Goal: Information Seeking & Learning: Learn about a topic

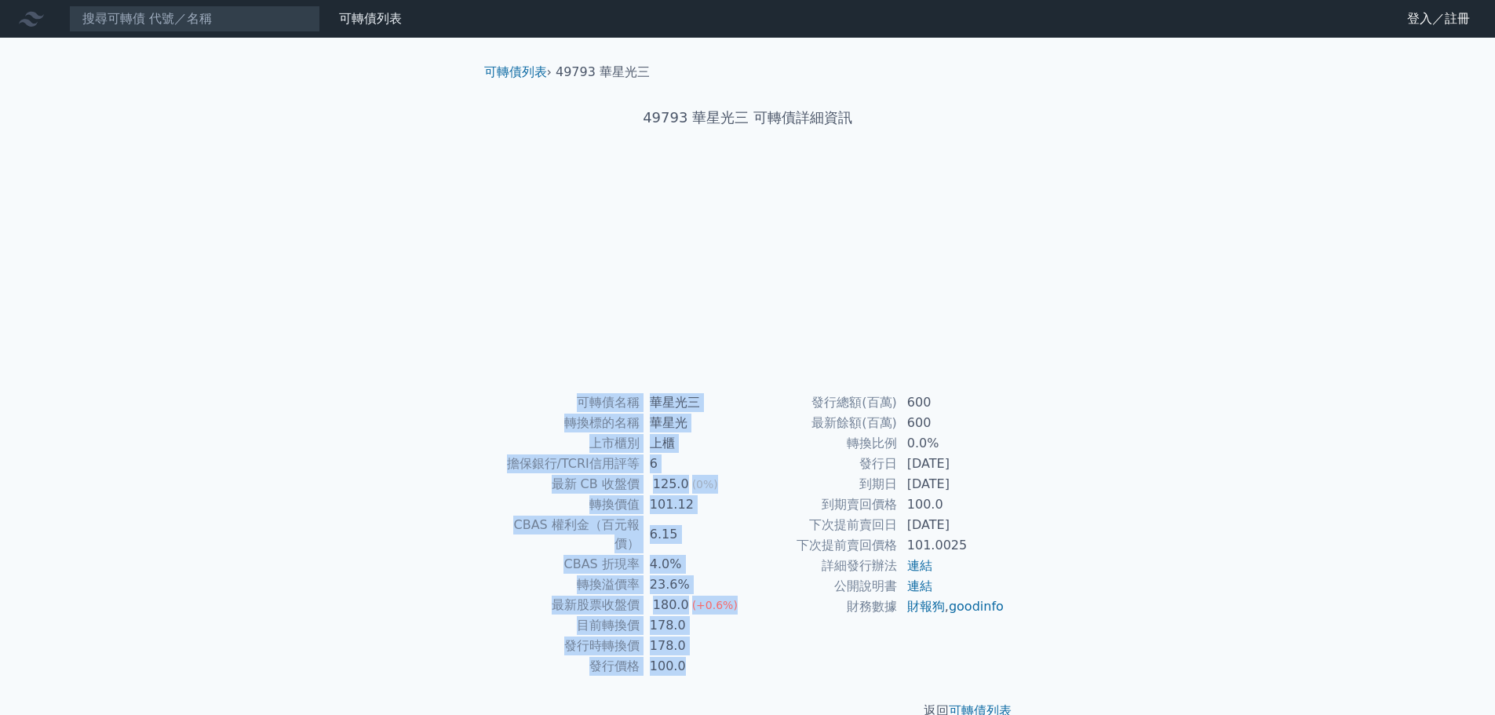
drag, startPoint x: 1017, startPoint y: 627, endPoint x: 544, endPoint y: 390, distance: 529.3
click at [544, 390] on div "可轉債列表 › 49793 華星光三 49793 華星光三 可轉債詳細資訊 可轉債名稱 華星光三 轉換標的名稱 華星光 上市櫃別 上櫃 擔保銀行/TCRI信用…" at bounding box center [748, 392] width 553 height 708
copy div "可轉債名稱 華星光三 轉換標的名稱 華星光 上市櫃別 上櫃 擔保銀行/TCRI信用評等 6 最新 CB 收盤價 125.0 (0%) 轉換價值 101.12 …"
drag, startPoint x: 1016, startPoint y: 630, endPoint x: 505, endPoint y: 393, distance: 563.3
click at [505, 393] on div "可轉債名稱 華星光四 轉換標的名稱 華星光 上市櫃別 上櫃 擔保銀行/TCRI信用評等 6 最新 CB 收盤價 114.8 (-0.2%) 轉換價值 87.3…" at bounding box center [748, 534] width 553 height 284
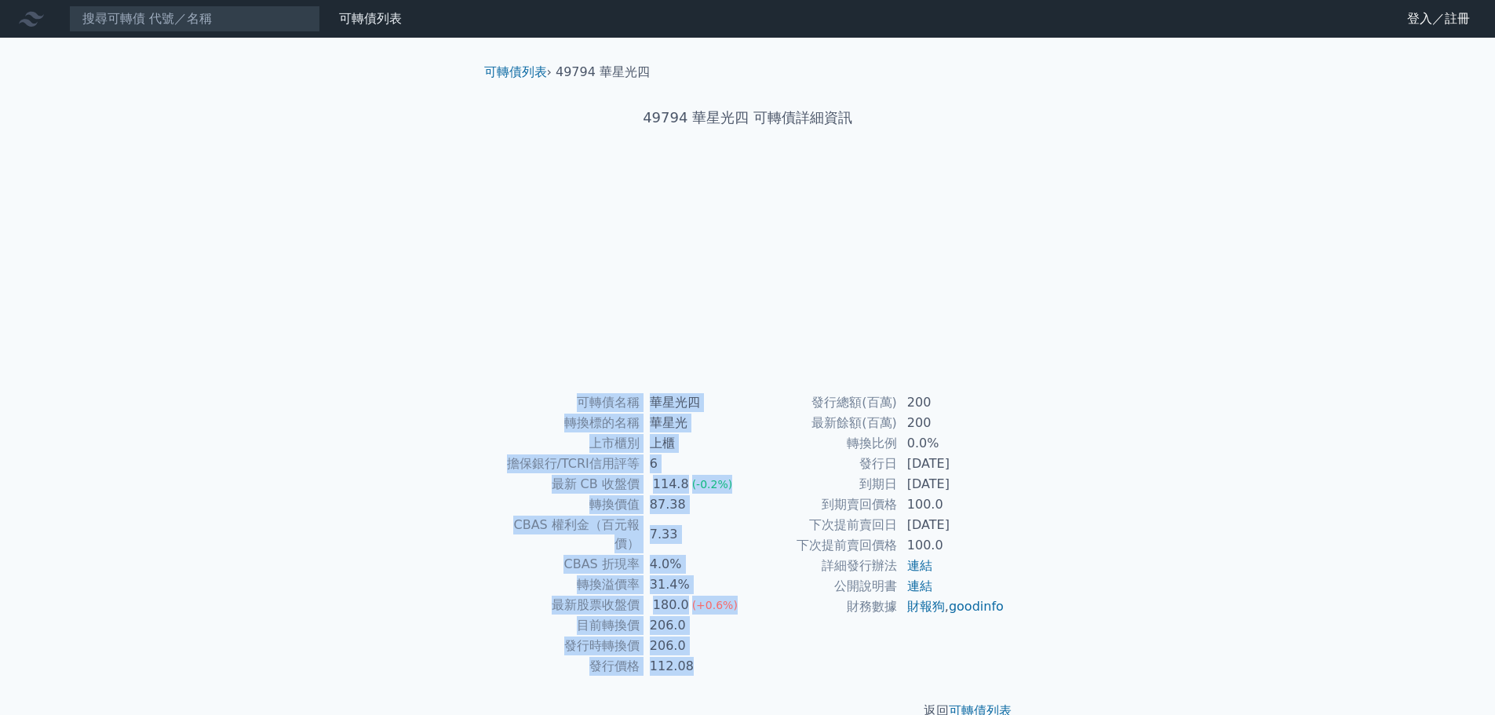
copy div "可轉債名稱 華星光四 轉換標的名稱 華星光 上市櫃別 上櫃 擔保銀行/TCRI信用評等 6 最新 CB 收盤價 114.8 (-0.2%) 轉換價值 87.3…"
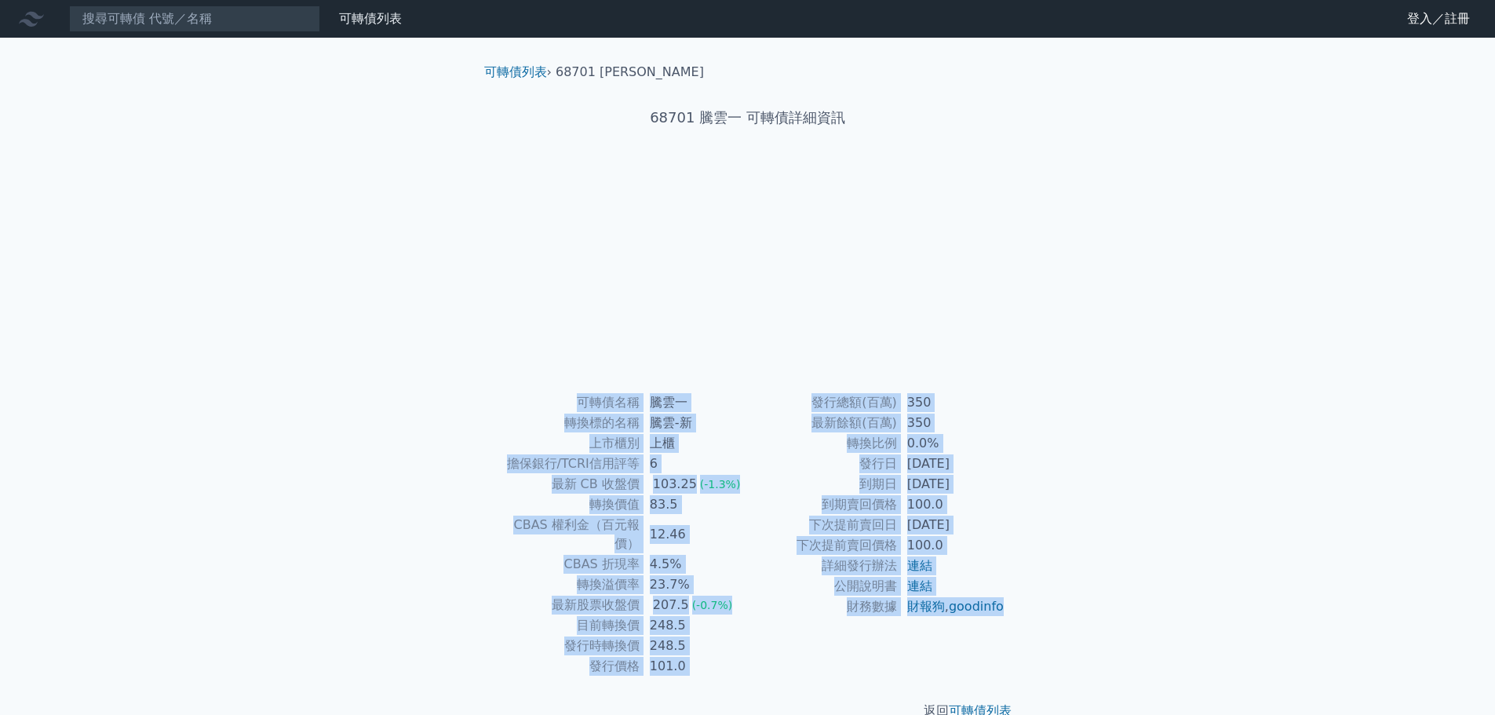
drag, startPoint x: 998, startPoint y: 629, endPoint x: 465, endPoint y: 358, distance: 598.2
click at [465, 358] on div "可轉債列表 › 68701 騰雲一 68701 騰雲一 可轉債詳細資訊 可轉債名稱 騰雲一 轉換標的名稱 騰雲-新 上市櫃別 上櫃 擔保銀行/TCRI信用評等…" at bounding box center [748, 392] width 603 height 708
copy div "可轉債名稱 騰雲一 轉換標的名稱 騰雲-新 上市櫃別 上櫃 擔保銀行/TCRI信用評等 6 最新 CB 收盤價 103.25 (-1.3%) 轉換價值 83.…"
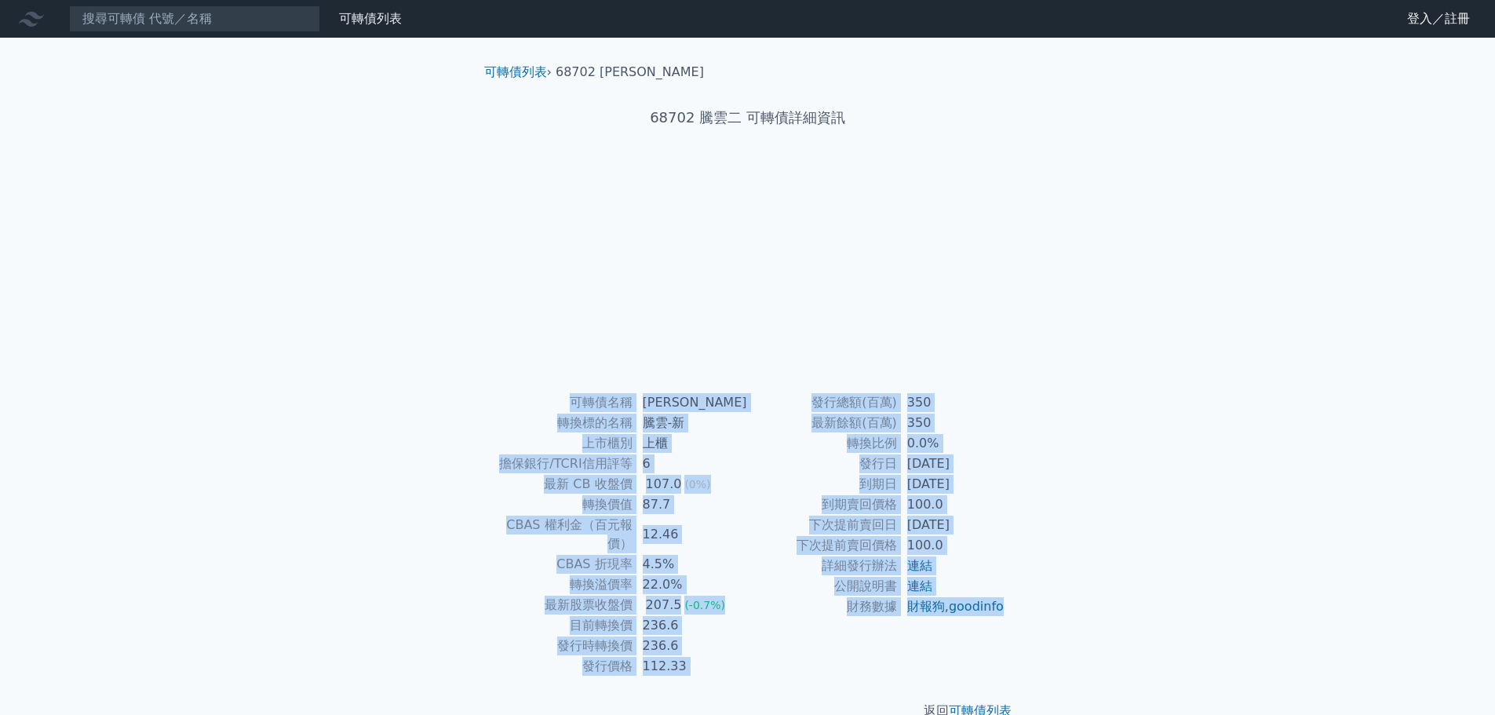
drag, startPoint x: 1002, startPoint y: 625, endPoint x: 509, endPoint y: 401, distance: 540.6
click at [509, 401] on div "可轉債名稱 騰雲二 轉換標的名稱 騰雲-新 上市櫃別 上櫃 擔保銀行/TCRI信用評等 6 最新 CB 收盤價 107.0 (0%) 轉換價值 87.7 CB…" at bounding box center [748, 534] width 553 height 284
copy div "可轉債名稱 騰雲二 轉換標的名稱 騰雲-新 上市櫃別 上櫃 擔保銀行/TCRI信用評等 6 最新 CB 收盤價 107.0 (0%) 轉換價值 87.7 CB…"
drag, startPoint x: 998, startPoint y: 627, endPoint x: 537, endPoint y: 405, distance: 512.2
click at [537, 405] on div "可轉債名稱 三圓二 轉換標的名稱 三圓 上市櫃別 上櫃 擔保銀行/TCRI信用評等 台新銀 最新 CB 收盤價 103.3 (+0.1%) 轉換價值 98.8…" at bounding box center [748, 534] width 553 height 284
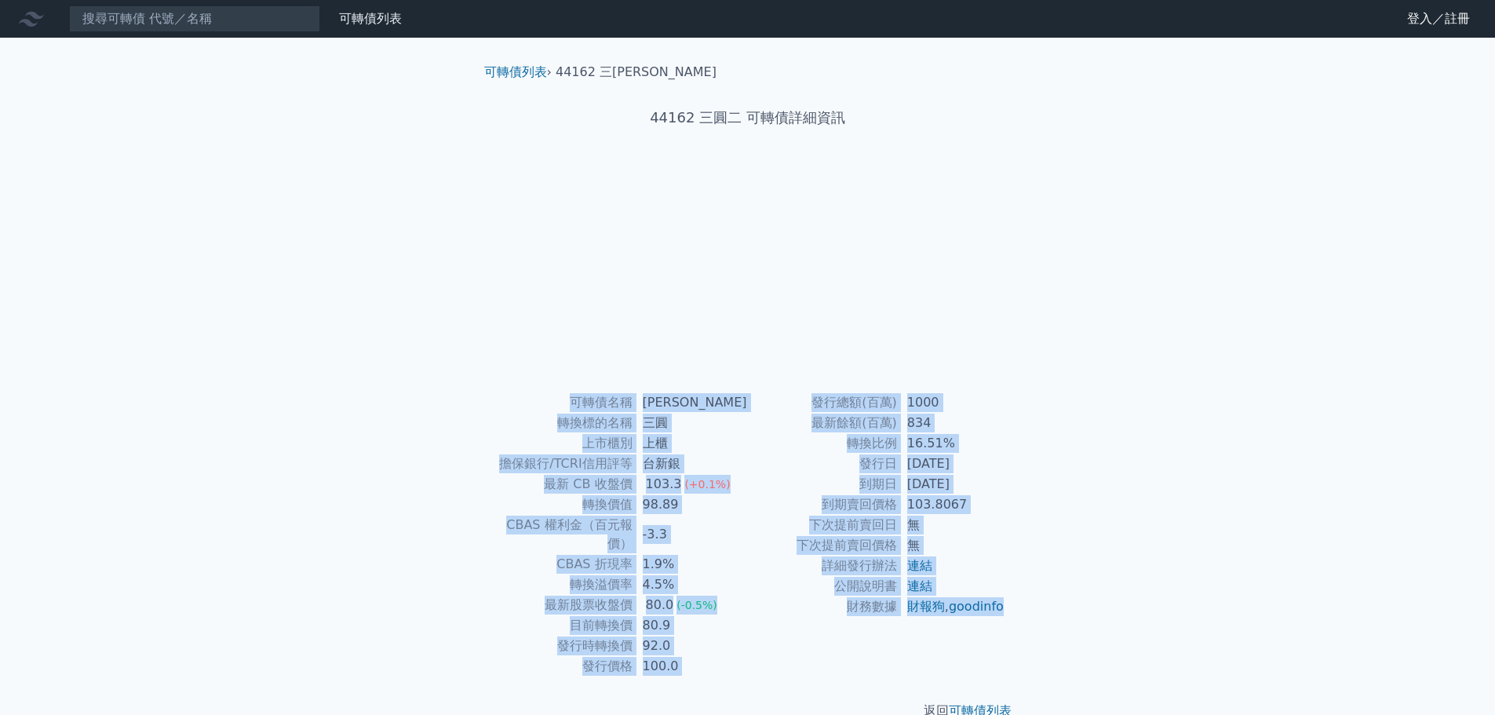
copy div "lorem ips dolors am cons ad elit/SEDDoeiu tem in UT lab 641.3 (+7.4%) etdo 78.8…"
drag, startPoint x: 992, startPoint y: 622, endPoint x: 553, endPoint y: 397, distance: 493.6
click at [553, 397] on div "可轉債名稱 三圓三 轉換標的名稱 三圓 上市櫃別 上櫃 擔保銀行/TCRI信用評等 一銀 最新 CB 收盤價 108.1 (0%) 轉換價值 85.63 CB…" at bounding box center [748, 534] width 553 height 284
copy div "可轉債名稱 三圓三 轉換標的名稱 三圓 上市櫃別 上櫃 擔保銀行/TCRI信用評等 一銀 最新 CB 收盤價 108.1 (0%) 轉換價值 85.63 CB…"
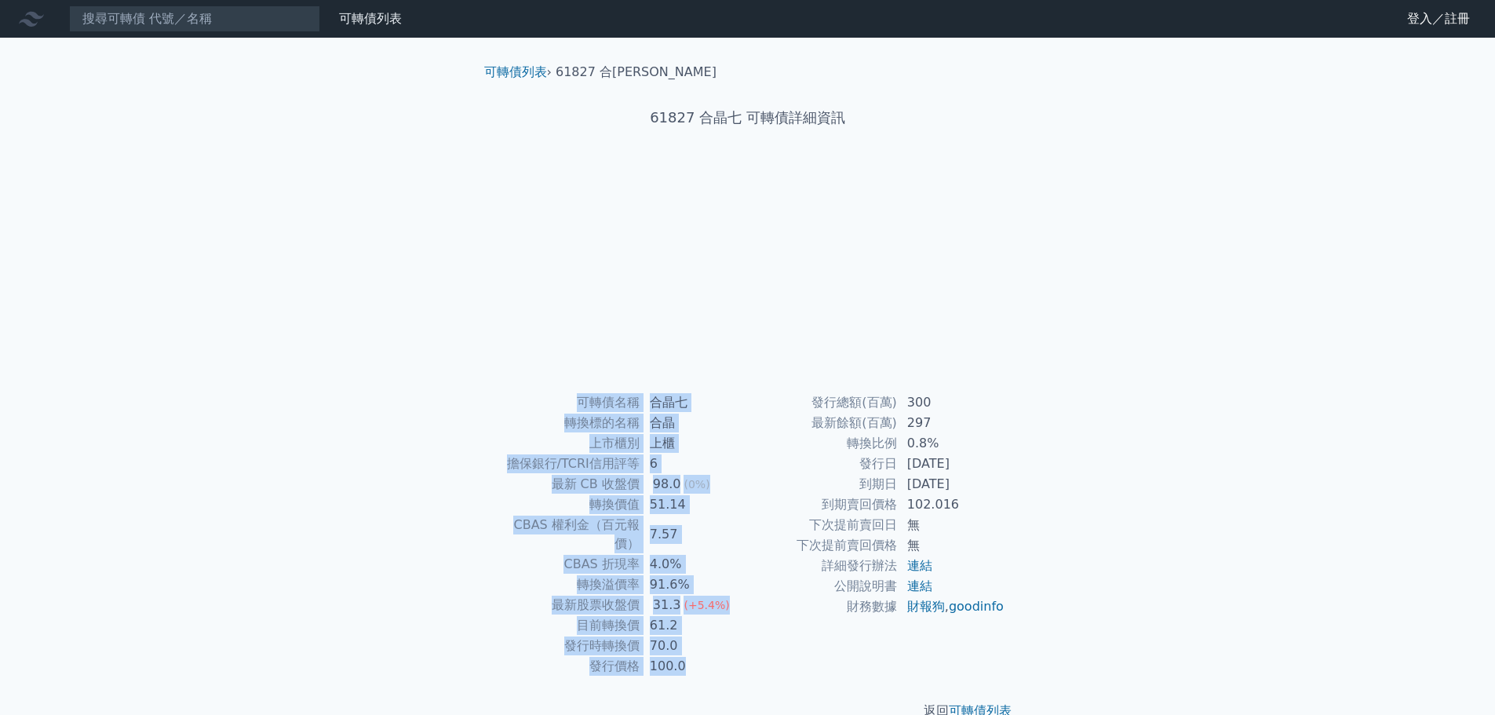
drag, startPoint x: 1032, startPoint y: 632, endPoint x: 473, endPoint y: 362, distance: 621.4
click at [473, 362] on div "可轉債列表 › 61827 合晶七 61827 合晶七 可轉債詳細資訊 可轉債名稱 合晶七 轉換標的名稱 合晶 上市櫃別 上櫃 擔保銀行/TCRI信用評等 6…" at bounding box center [748, 392] width 603 height 708
copy div "可轉債名稱 合晶七 轉換標的名稱 合晶 上市櫃別 上櫃 擔保銀行/TCRI信用評等 6 最新 CB 收盤價 98.0 (0%) 轉換價值 51.14 CBAS…"
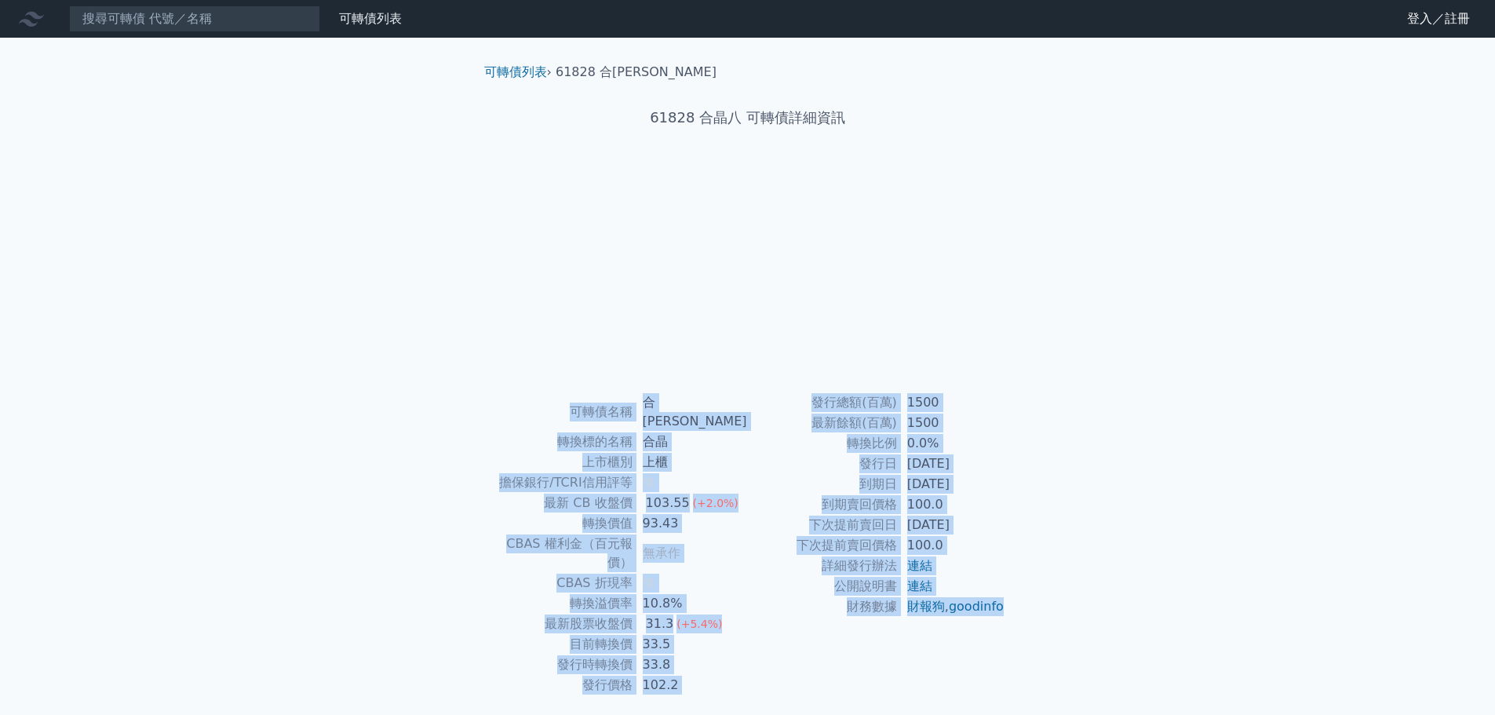
drag, startPoint x: 1005, startPoint y: 632, endPoint x: 578, endPoint y: 398, distance: 486.9
click at [578, 398] on div "可轉債名稱 合晶八 轉換標的名稱 合晶 上市櫃別 上櫃 擔保銀行/TCRI信用評等 無 最新 CB 收盤價 103.55 (+2.0%) 轉換價值 93.43…" at bounding box center [748, 543] width 553 height 303
copy div "可轉債名稱 合晶八 轉換標的名稱 合晶 上市櫃別 上櫃 擔保銀行/TCRI信用評等 無 最新 CB 收盤價 103.55 (+2.0%) 轉換價值 93.43…"
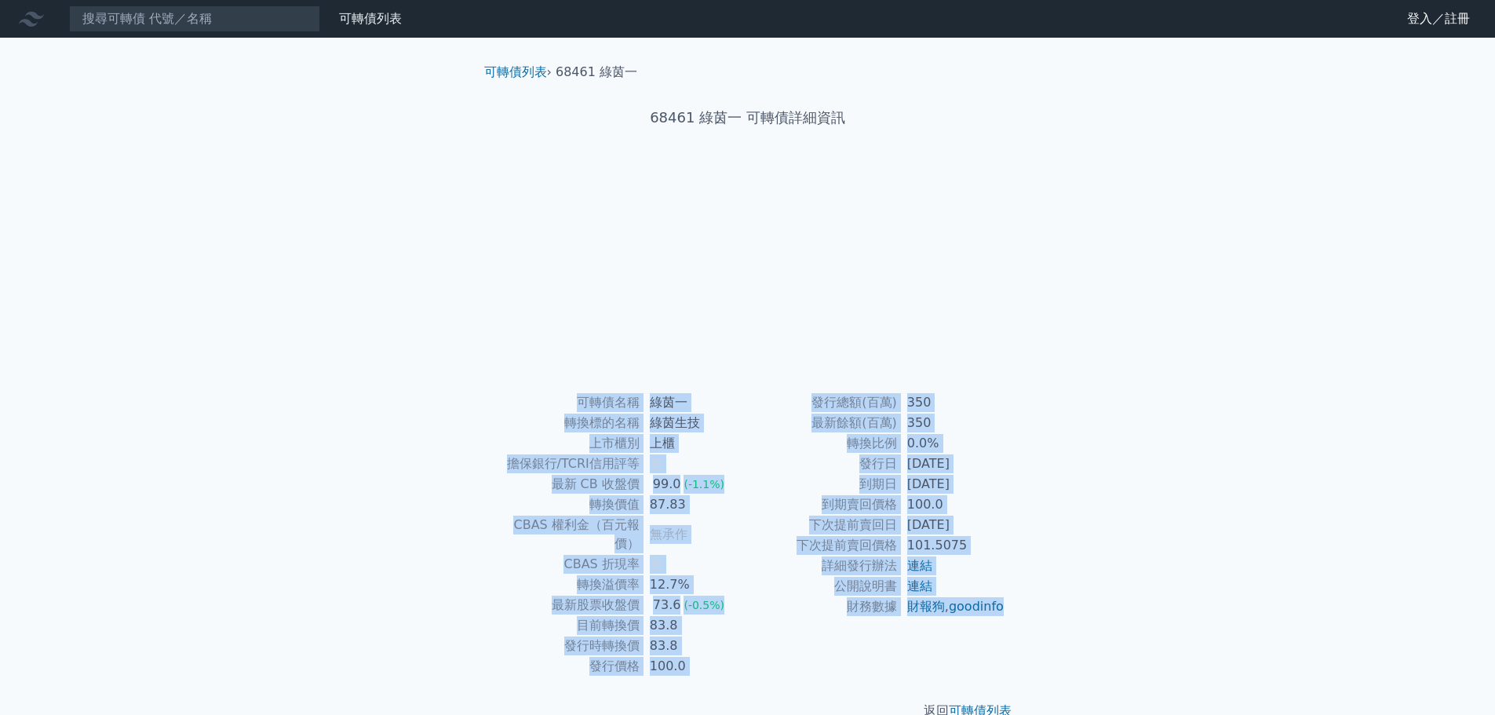
drag, startPoint x: 968, startPoint y: 624, endPoint x: 574, endPoint y: 411, distance: 448.1
click at [574, 411] on div "可轉債名稱 綠茵一 轉換標的名稱 綠茵生技 上市櫃別 上櫃 擔保銀行/TCRI信用評等 無 最新 CB 收盤價 99.0 (-1.1%) 轉換價值 87.83…" at bounding box center [748, 534] width 553 height 284
copy div "可轉債名稱 綠茵一 轉換標的名稱 綠茵生技 上市櫃別 上櫃 擔保銀行/TCRI信用評等 無 最新 CB 收盤價 99.0 (-1.1%) 轉換價值 87.83…"
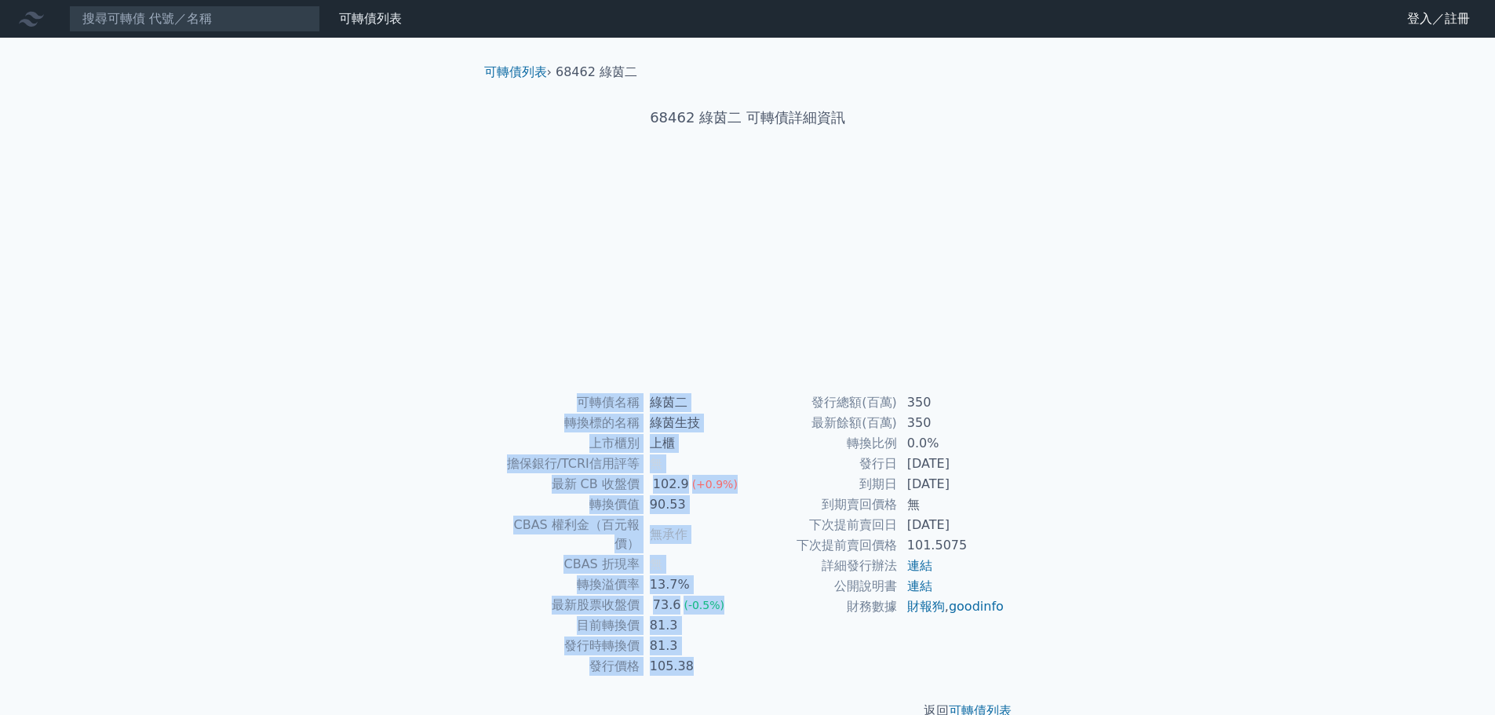
drag, startPoint x: 1002, startPoint y: 628, endPoint x: 513, endPoint y: 383, distance: 546.9
click at [513, 383] on div "可轉債列表 › 68462 綠茵二 68462 綠茵二 可轉債詳細資訊 可轉債名稱 綠茵二 轉換標的名稱 綠茵生技 上市櫃別 上櫃 擔保銀行/TCRI信用評等…" at bounding box center [748, 392] width 553 height 708
copy div "可轉債名稱 綠茵二 轉換標的名稱 綠茵生技 上市櫃別 上櫃 擔保銀行/TCRI信用評等 無 最新 CB 收盤價 102.9 (+0.9%) 轉換價值 90.5…"
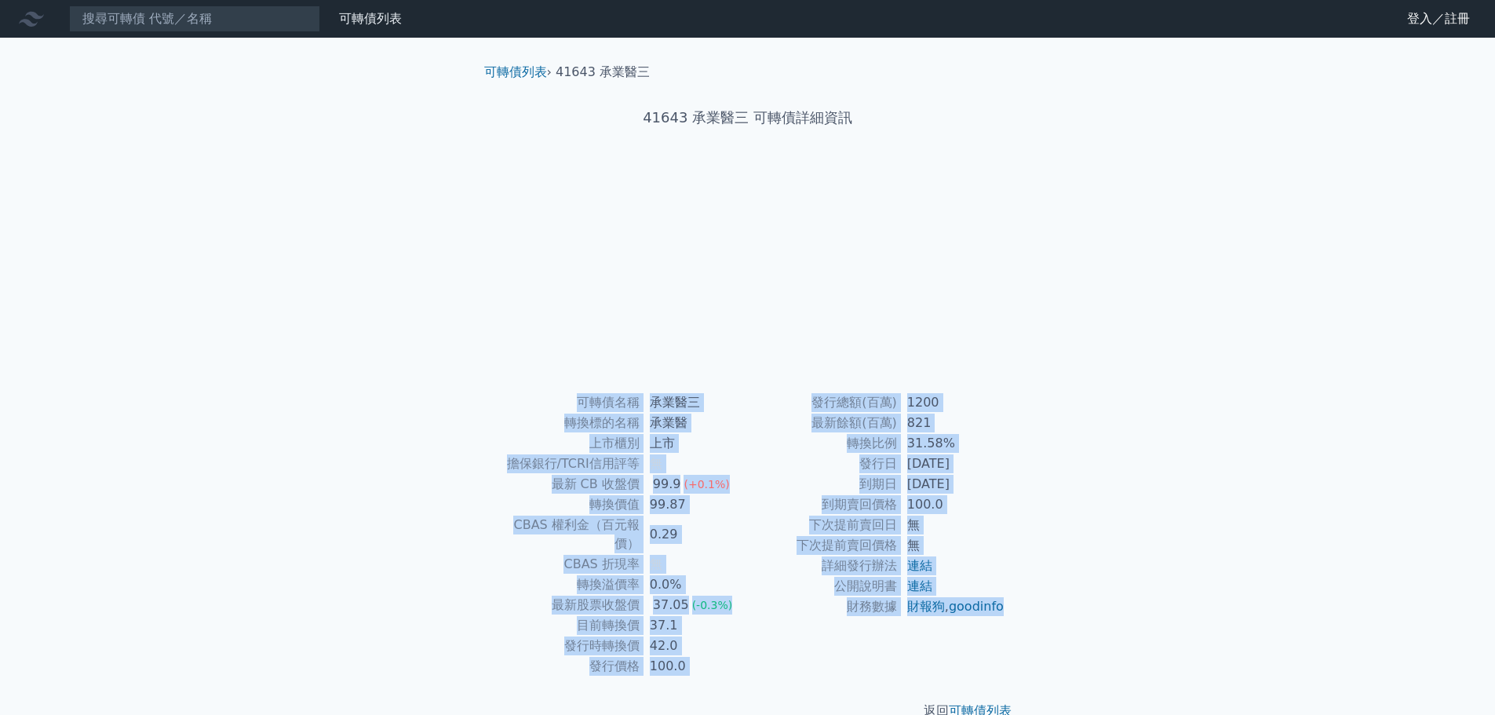
drag, startPoint x: 1005, startPoint y: 632, endPoint x: 492, endPoint y: 410, distance: 558.6
click at [492, 410] on div "可轉債名稱 承業醫三 轉換標的名稱 承業醫 上市櫃別 上市 擔保銀行/TCRI信用評等 無 最新 CB 收盤價 99.9 (+0.1%) 轉換價值 99.87…" at bounding box center [748, 534] width 553 height 284
copy div "lorem ipsu dolors ame cons ad elit/SEDDoeiu t in UT lab 73.9 (+0.2%) etdo 57.63…"
drag, startPoint x: 993, startPoint y: 630, endPoint x: 568, endPoint y: 407, distance: 480.0
click at [568, 407] on div "可轉債名稱 承業醫四 轉換標的名稱 承業醫 上市櫃別 上市 擔保銀行/TCRI信用評等 一銀等 最新 CB 收盤價 102.8 (0%) 轉換價值 104.9…" at bounding box center [748, 534] width 553 height 284
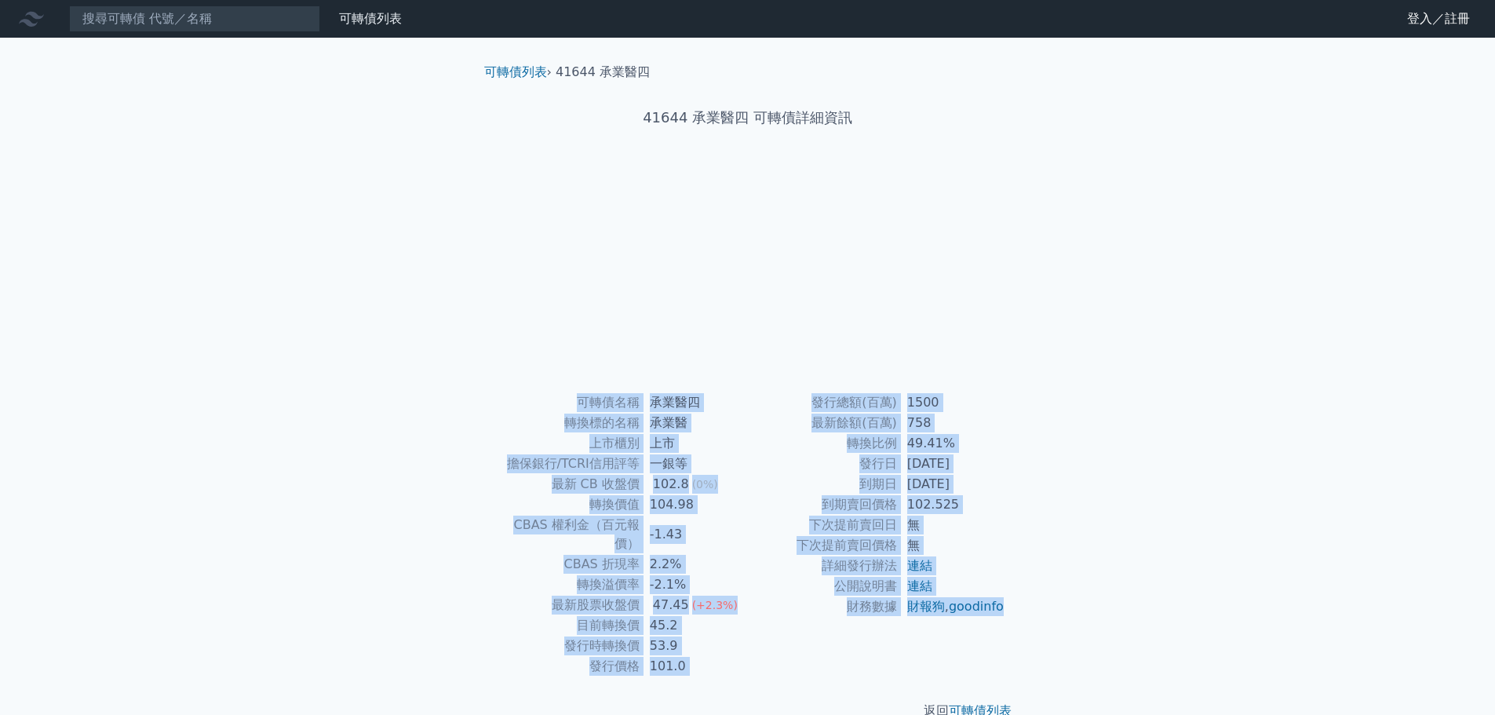
copy div "可轉債名稱 承業醫四 轉換標的名稱 承業醫 上市櫃別 上市 擔保銀行/TCRI信用評等 一銀等 最新 CB 收盤價 102.8 (0%) 轉換價值 104.9…"
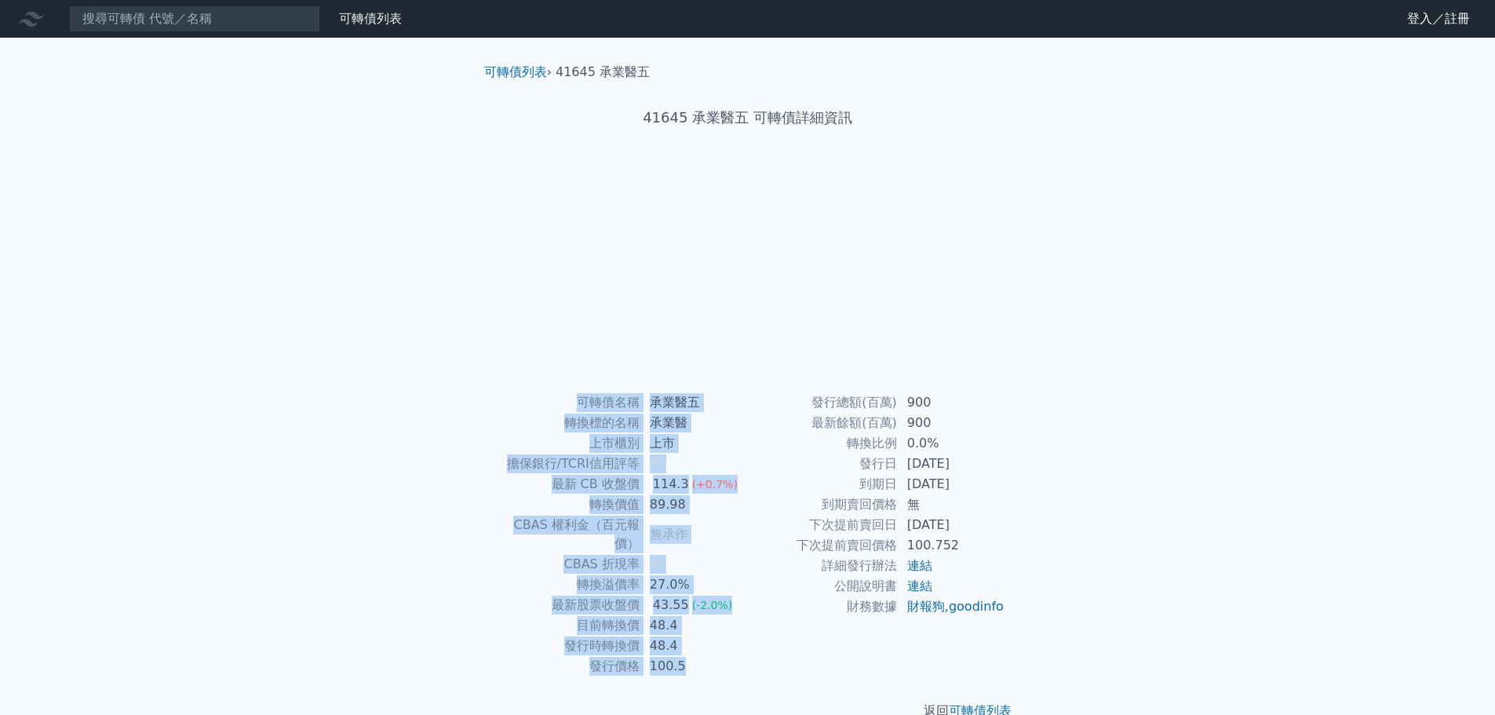
drag, startPoint x: 983, startPoint y: 622, endPoint x: 554, endPoint y: 406, distance: 480.5
click at [554, 406] on div "可轉債名稱 承業醫五 轉換標的名稱 承業醫 上市櫃別 上市 擔保銀行/TCRI信用評等 無 最新 CB 收盤價 114.3 (+0.7%) 轉換價值 89.9…" at bounding box center [748, 534] width 553 height 284
copy div "可轉債名稱 承業醫五 轉換標的名稱 承業醫 上市櫃別 上市 擔保銀行/TCRI信用評等 無 最新 CB 收盤價 114.3 (+0.7%) 轉換價值 89.9…"
drag, startPoint x: 1019, startPoint y: 628, endPoint x: 576, endPoint y: 402, distance: 497.1
click at [576, 402] on div "可轉債名稱 偉詮電一 轉換標的名稱 偉詮電 上市櫃別 上市 擔保銀行/TCRI信用評等 5 最新 CB 收盤價 110.0 (0%) 轉換價值 83.36 C…" at bounding box center [748, 534] width 553 height 284
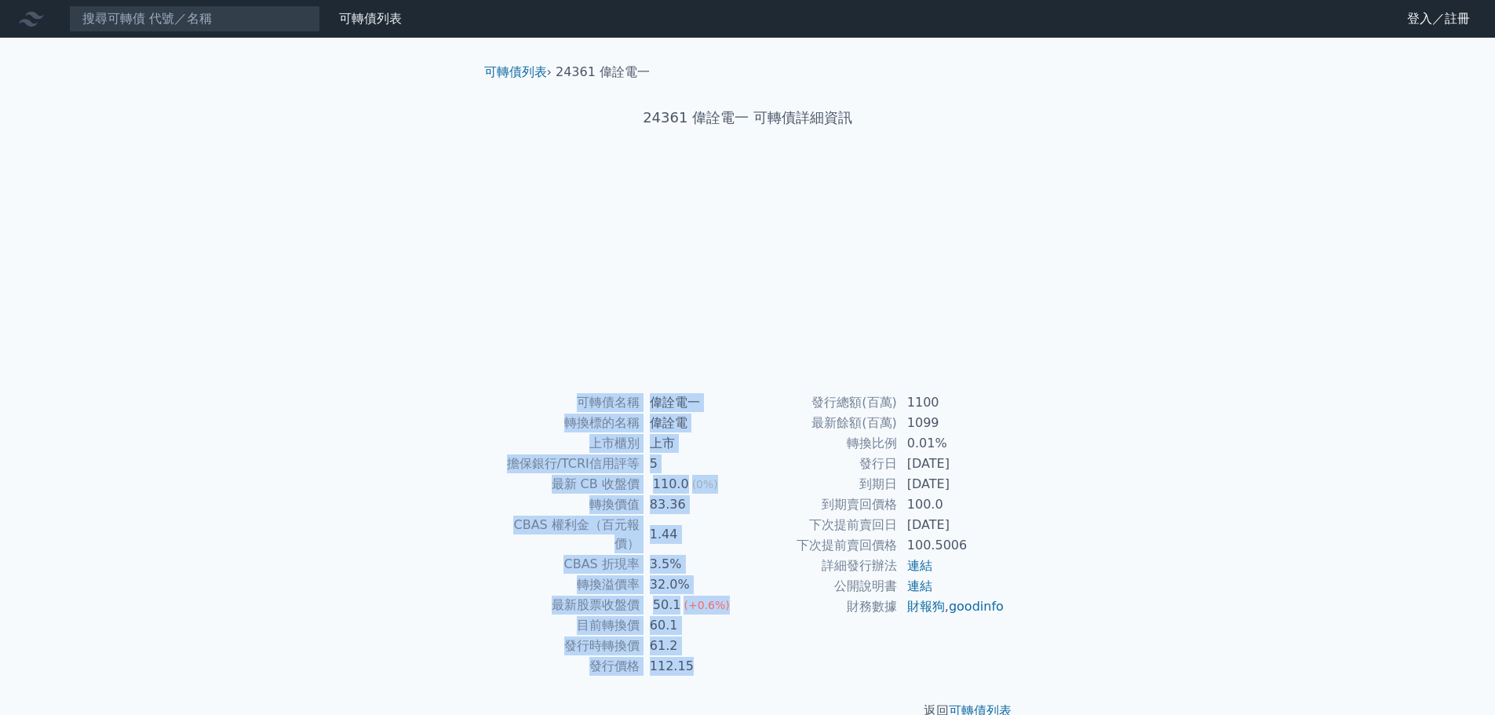
copy div "可轉債名稱 偉詮電一 轉換標的名稱 偉詮電 上市櫃別 上市 擔保銀行/TCRI信用評等 5 最新 CB 收盤價 110.0 (0%) 轉換價值 83.36 C…"
drag, startPoint x: 1008, startPoint y: 629, endPoint x: 521, endPoint y: 400, distance: 537.9
click at [521, 400] on div "可轉債名稱 今展科二 轉換標的名稱 今展科 上市櫃別 上櫃 擔保銀行/TCRI信用評等 彰銀 最新 CB 收盤價 195.0 (0%) 轉換價值 202.77…" at bounding box center [748, 534] width 553 height 284
copy div "可轉債名稱 今展科二 轉換標的名稱 今展科 上市櫃別 上櫃 擔保銀行/TCRI信用評等 彰銀 最新 CB 收盤價 195.0 (0%) 轉換價值 202.77…"
drag, startPoint x: 1024, startPoint y: 630, endPoint x: 581, endPoint y: 403, distance: 497.8
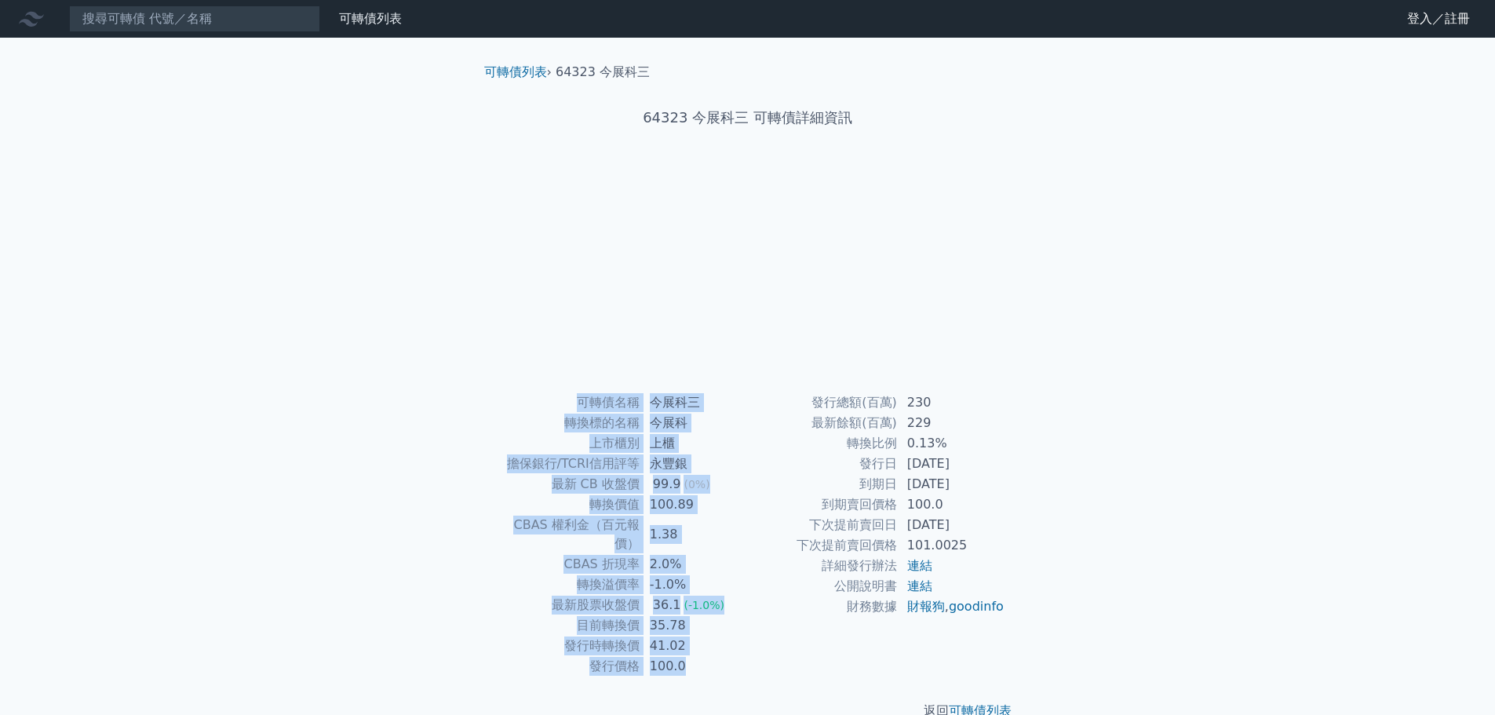
click at [581, 403] on div "可轉債名稱 今展科三 轉換標的名稱 今展科 上市櫃別 上櫃 擔保銀行/TCRI信用評等 永豐銀 最新 CB 收盤價 99.9 (0%) 轉換價值 100.89…" at bounding box center [748, 534] width 553 height 284
copy div "可轉債名稱 今展科三 轉換標的名稱 今展科 上市櫃別 上櫃 擔保銀行/TCRI信用評等 永豐銀 最新 CB 收盤價 99.9 (0%) 轉換價值 100.89…"
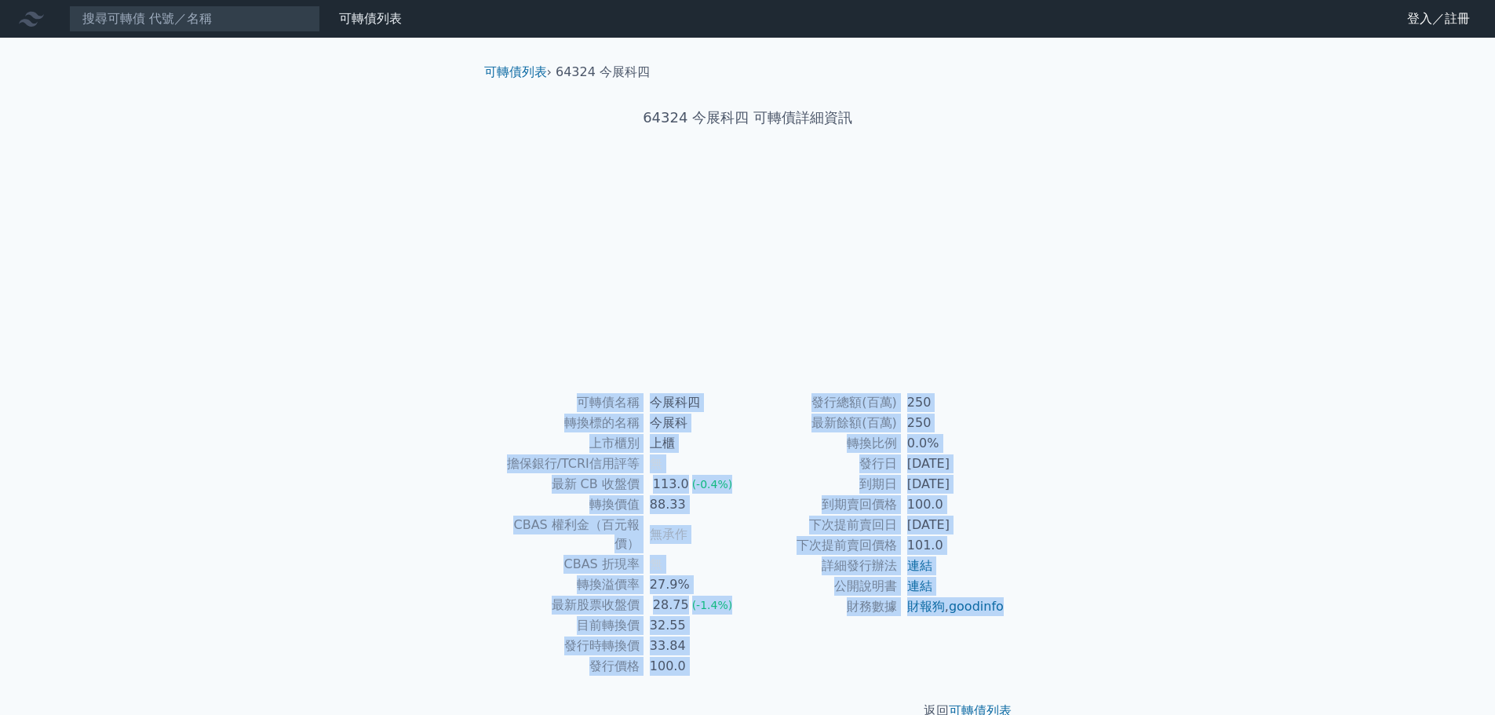
drag, startPoint x: 980, startPoint y: 626, endPoint x: 502, endPoint y: 386, distance: 534.6
click at [502, 386] on div "可轉債列表 › 64324 今展科四 64324 今展科四 可轉債詳細資訊 可轉債名稱 今展科四 轉換標的名稱 今展科 上市櫃別 上櫃 擔保銀行/TCRI信用…" at bounding box center [748, 392] width 553 height 708
copy div "可轉債名稱 今展科四 轉換標的名稱 今展科 上市櫃別 上櫃 擔保銀行/TCRI信用評等 無 最新 CB 收盤價 113.0 (-0.4%) 轉換價值 88.3…"
drag, startPoint x: 999, startPoint y: 624, endPoint x: 567, endPoint y: 397, distance: 487.7
click at [567, 397] on div "可轉債名稱 [PERSON_NAME] 轉換標的名稱 [PERSON_NAME] 上市櫃別 上市 擔保銀行/TCRI信用評等 4 最新 CB 收盤價 109.…" at bounding box center [748, 534] width 553 height 284
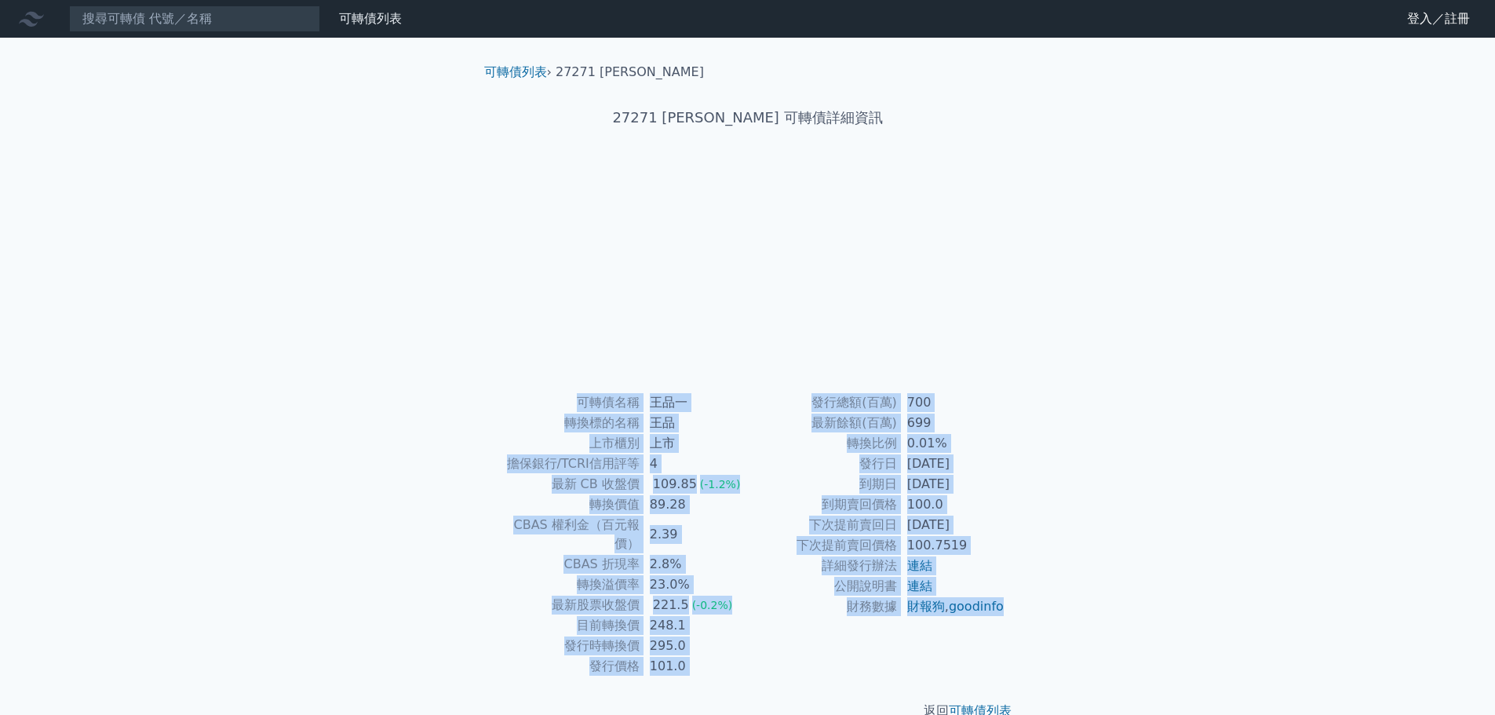
copy div "可轉債名稱 王品一 轉換標的名稱 王品 上市櫃別 上市 擔保銀行/TCRI信用評等 4 最新 CB 收盤價 109.85 (-1.2%) 轉換價值 89.28…"
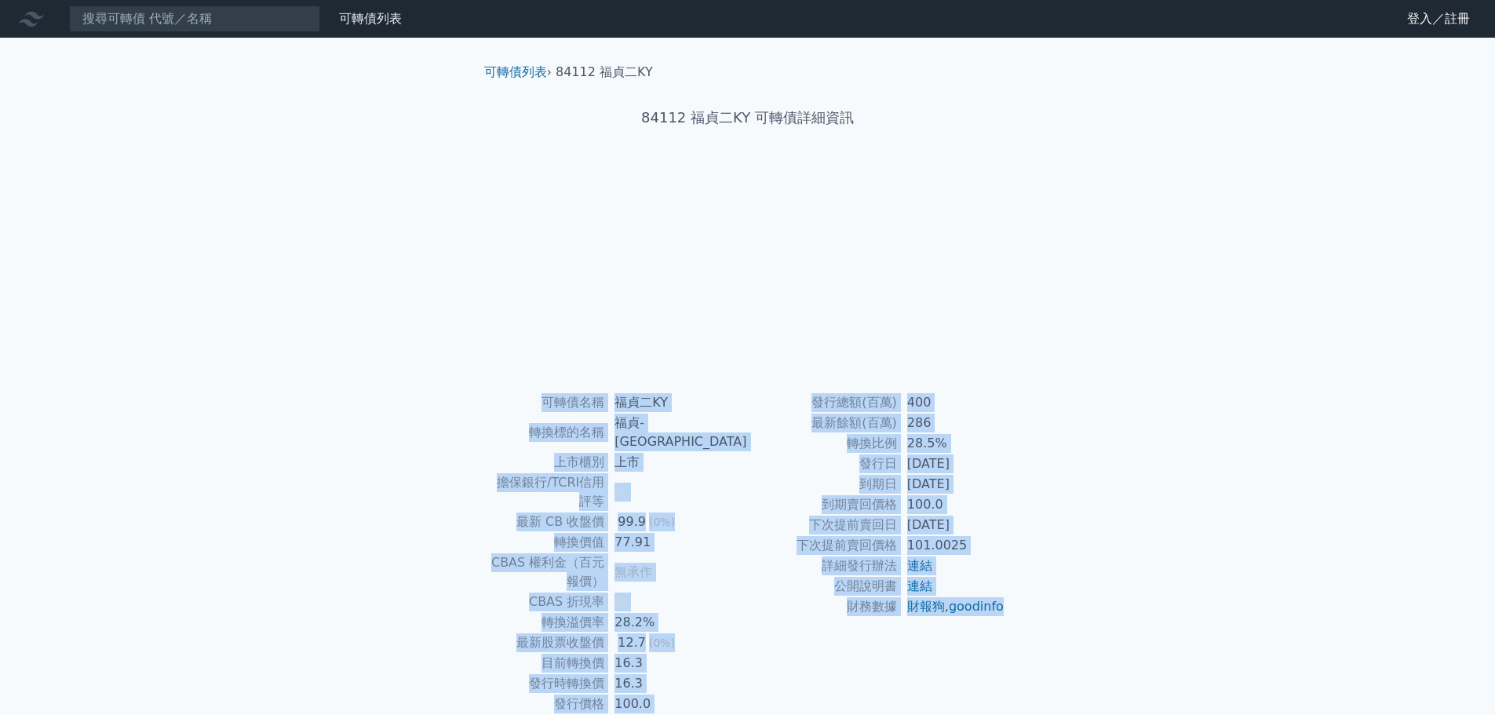
drag, startPoint x: 994, startPoint y: 630, endPoint x: 542, endPoint y: 402, distance: 506.5
click at [542, 402] on div "可轉債名稱 福貞二KY 轉換標的名稱 福貞-KY 上市櫃別 上市 擔保銀行/TCRI信用評等 無 最新 CB 收盤價 99.9 (0%) 轉換價值 77.91…" at bounding box center [748, 553] width 553 height 322
copy div "lorem ipsUM dolors am-CO adip el sedd/EIUSmodt i ut LA etd 06.1 (7%) magn 07.17…"
drag, startPoint x: 977, startPoint y: 626, endPoint x: 575, endPoint y: 400, distance: 461.1
click at [575, 400] on div "可轉債名稱 福貞三KY 轉換標的名稱 福貞-KY 上市櫃別 上市 擔保銀行/TCRI信用評等 無 最新 CB 收盤價 101.6 (+0.1%) 轉換價值 9…" at bounding box center [748, 553] width 553 height 322
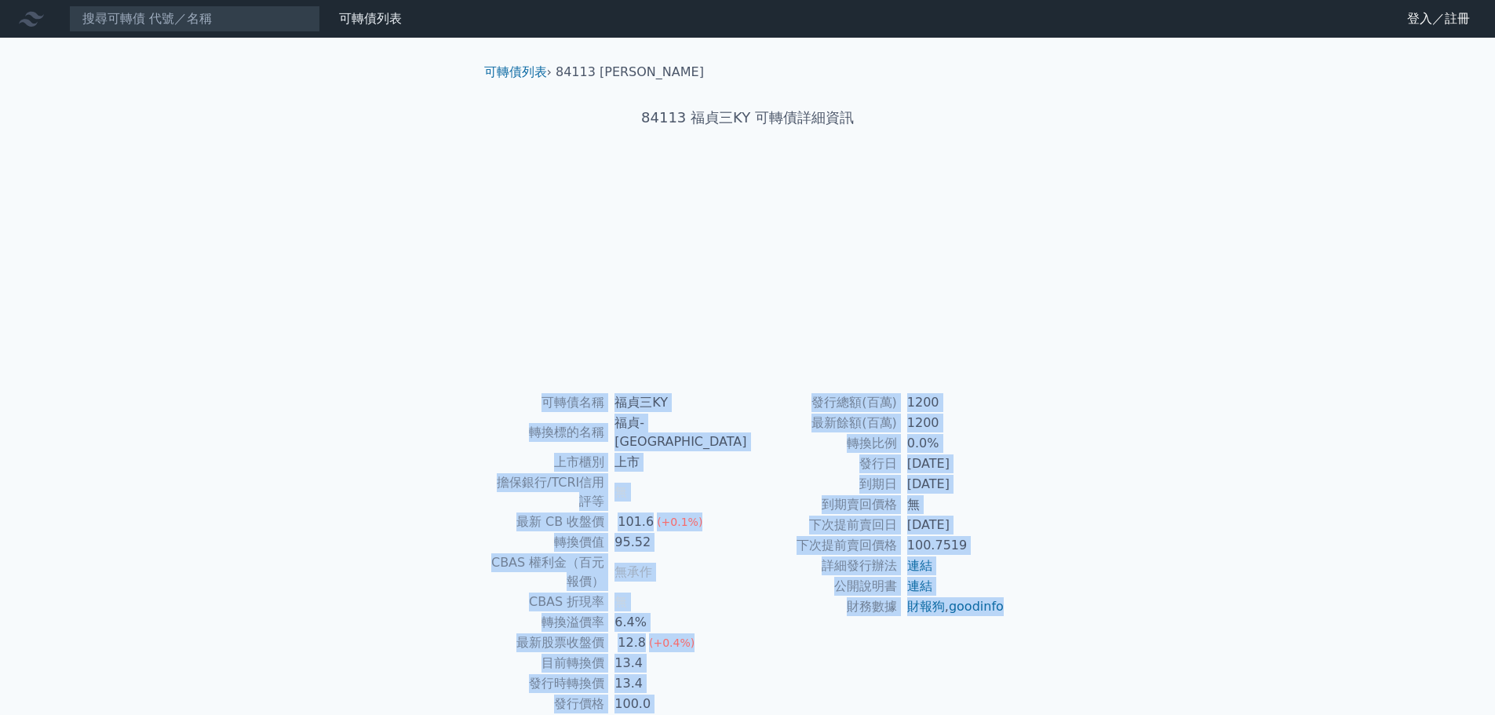
copy div "可轉債名稱 福貞三KY 轉換標的名稱 福貞-KY 上市櫃別 上市 擔保銀行/TCRI信用評等 無 最新 CB 收盤價 101.6 (+0.1%) 轉換價值 9…"
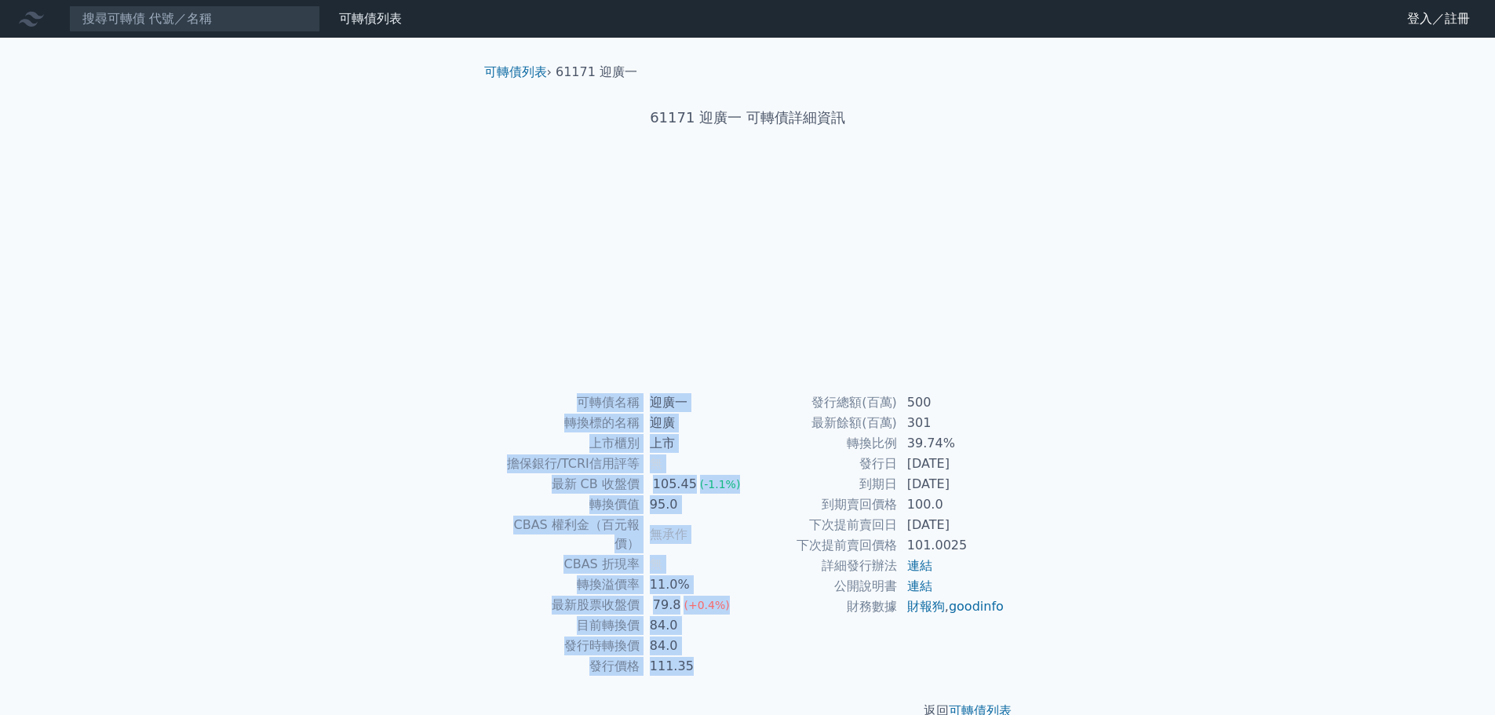
drag, startPoint x: 1009, startPoint y: 628, endPoint x: 525, endPoint y: 403, distance: 533.1
click at [525, 403] on div "可轉債名稱 迎廣一 轉換標的名稱 迎廣 上市櫃別 上市 擔保銀行/TCRI信用評等 無 最新 CB 收盤價 105.45 (-1.1%) 轉換價值 95.0 …" at bounding box center [748, 534] width 553 height 284
copy div "可轉債名稱 迎廣一 轉換標的名稱 迎廣 上市櫃別 上市 擔保銀行/TCRI信用評等 無 最新 CB 收盤價 105.45 (-1.1%) 轉換價值 95.0 …"
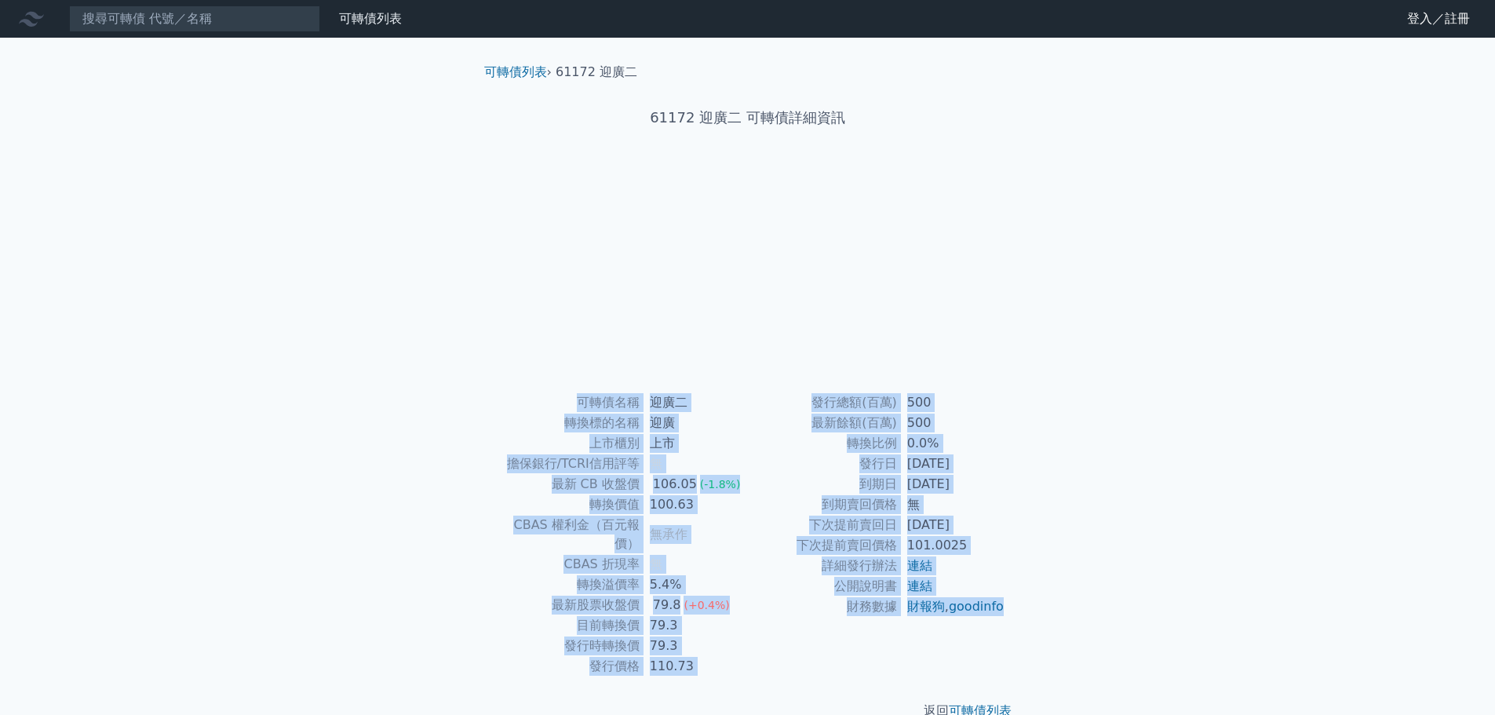
drag, startPoint x: 980, startPoint y: 626, endPoint x: 575, endPoint y: 398, distance: 463.9
click at [575, 398] on div "可轉債名稱 迎廣二 轉換標的名稱 迎廣 上市櫃別 上市 擔保銀行/TCRI信用評等 無 最新 CB 收盤價 106.05 (-1.8%) 轉換價值 100.6…" at bounding box center [748, 534] width 553 height 284
copy div "可轉債名稱 迎廣二 轉換標的名稱 迎廣 上市櫃別 上市 擔保銀行/TCRI信用評等 無 最新 CB 收盤價 106.05 (-1.8%) 轉換價值 100.6…"
drag, startPoint x: 985, startPoint y: 627, endPoint x: 350, endPoint y: 422, distance: 667.2
click at [350, 422] on div "可轉債列表 財務數據 可轉債列表 財務數據 登入／註冊 登入／註冊 可轉債列表 › 26414 正德四 26414 正德四 可轉債詳細資訊 可轉債名稱 無" at bounding box center [747, 373] width 1495 height 746
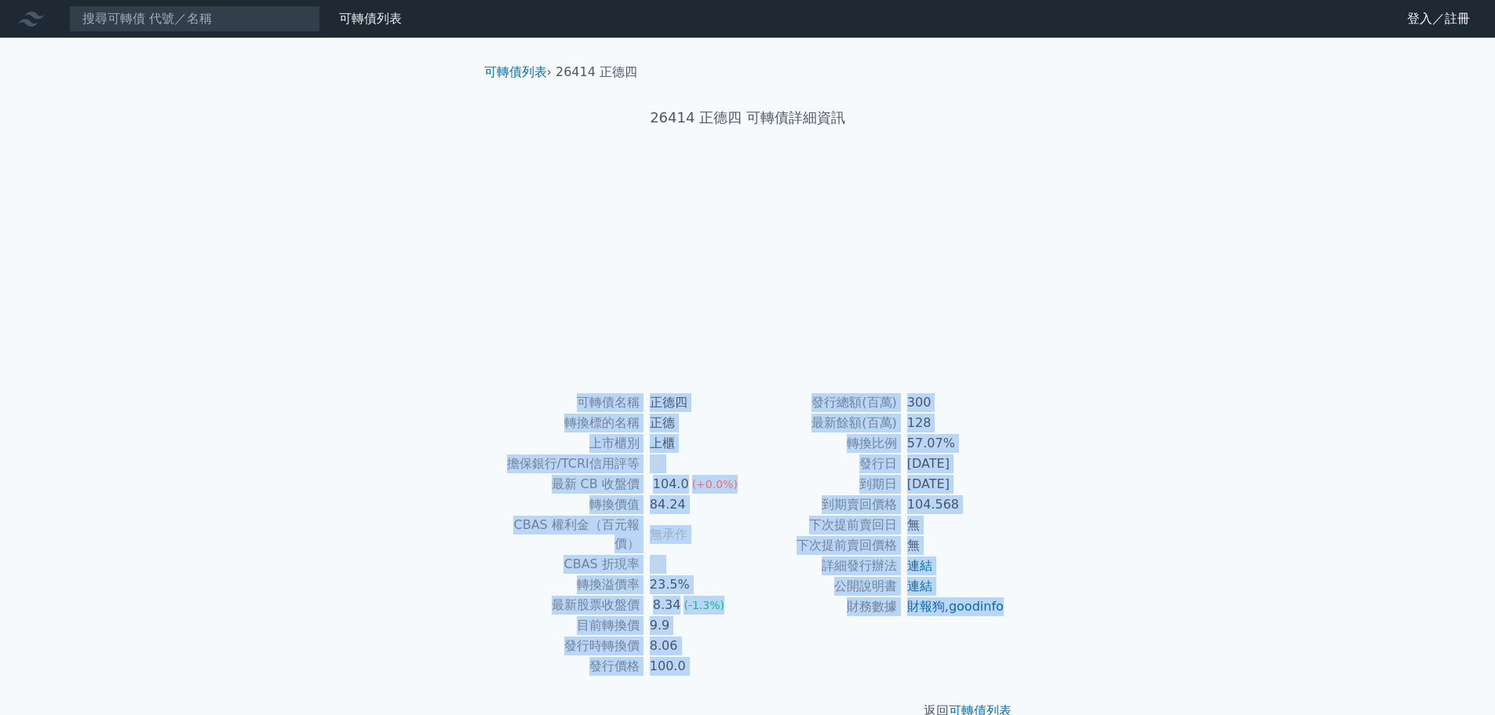
copy div "可轉債名稱 正德四 轉換標的名稱 正德 上市櫃別 上櫃 擔保銀行/TCRI信用評等 無 最新 CB 收盤價 104.0 (+0.0%) 轉換價值 84.24 …"
drag, startPoint x: 989, startPoint y: 623, endPoint x: 574, endPoint y: 397, distance: 472.8
click at [574, 397] on div "可轉債名稱 正德五 轉換標的名稱 正德 上市櫃別 上櫃 擔保銀行/TCRI信用評等 6 最新 CB 收盤價 114.55 (+0.9%) 轉換價值 110.5…" at bounding box center [748, 534] width 553 height 284
copy div "lorem ips dolors am cons ad elit/SEDDoeiu 4 te IN utl 875.49 (+8.0%) etdo 240.8…"
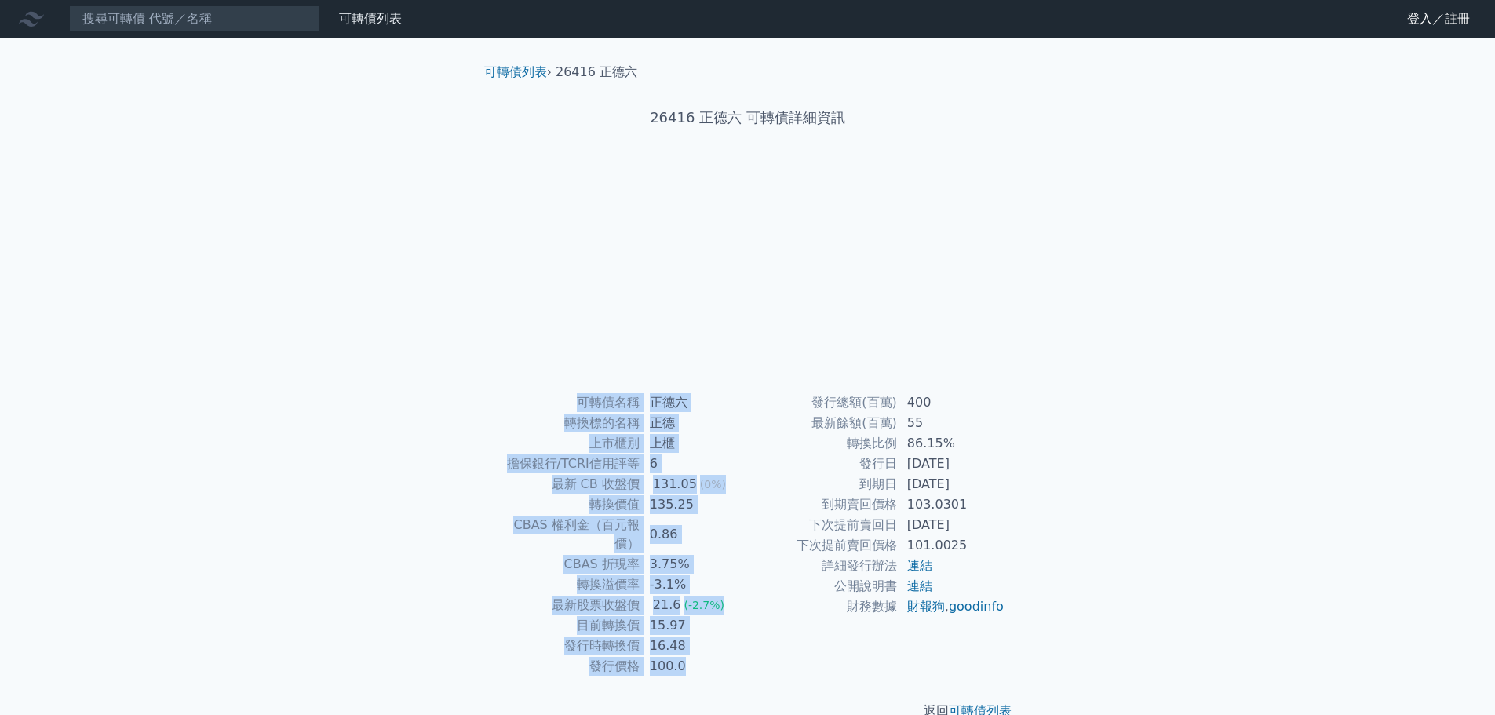
drag, startPoint x: 1016, startPoint y: 621, endPoint x: 572, endPoint y: 403, distance: 494.2
click at [572, 403] on div "可轉債名稱 正德六 轉換標的名稱 正德 上市櫃別 上櫃 擔保銀行/TCRI信用評等 6 最新 CB 收盤價 131.05 (0%) 轉換價值 135.25 C…" at bounding box center [748, 534] width 553 height 284
copy div "可轉債名稱 正德六 轉換標的名稱 正德 上市櫃別 上櫃 擔保銀行/TCRI信用評等 6 最新 CB 收盤價 131.05 (0%) 轉換價值 135.25 C…"
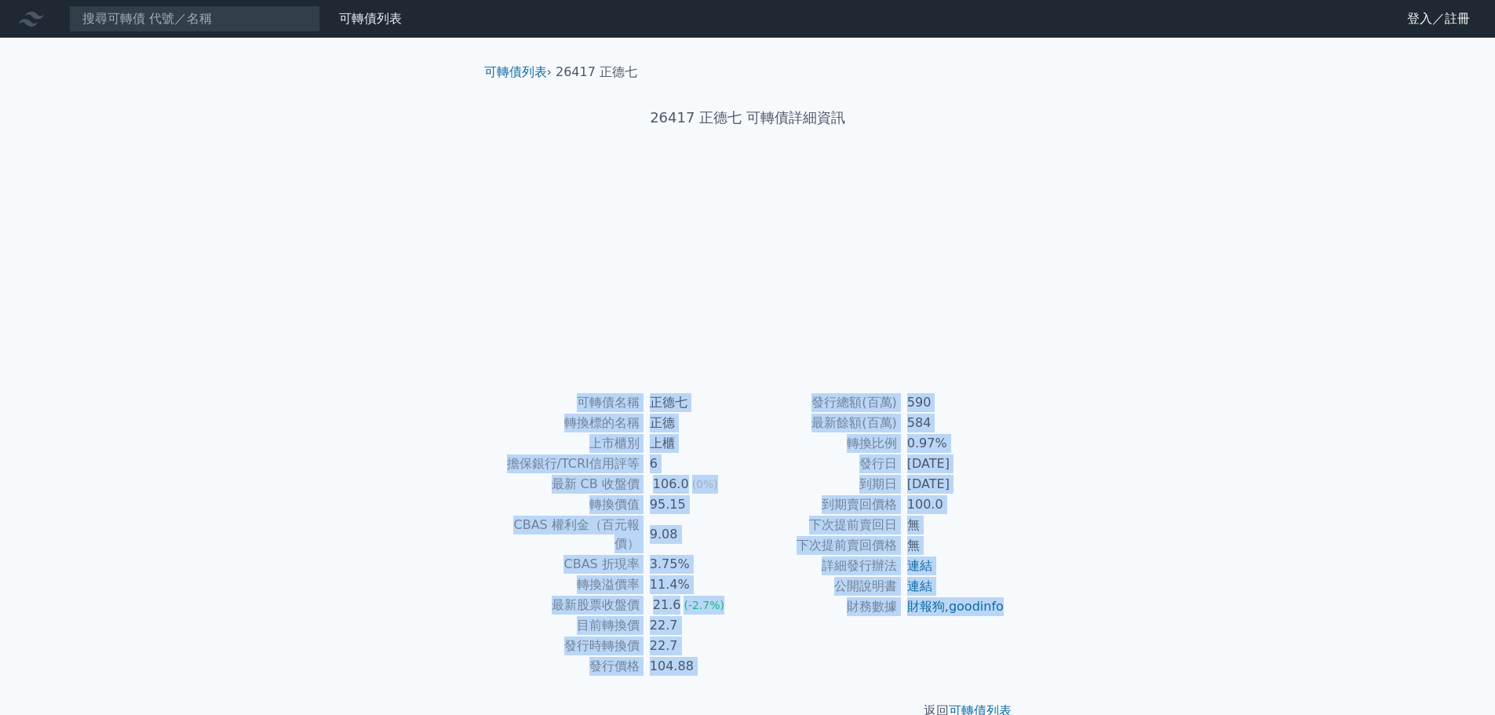
drag, startPoint x: 987, startPoint y: 624, endPoint x: 568, endPoint y: 393, distance: 477.8
click at [568, 393] on div "可轉債名稱 正德七 轉換標的名稱 正德 上市櫃別 上櫃 擔保銀行/TCRI信用評等 6 最新 CB 收盤價 106.0 (0%) 轉換價值 95.15 CBA…" at bounding box center [748, 534] width 553 height 284
copy div "可轉債名稱 正德七 轉換標的名稱 正德 上市櫃別 上櫃 擔保銀行/TCRI信用評等 6 最新 CB 收盤價 106.0 (0%) 轉換價值 95.15 CBA…"
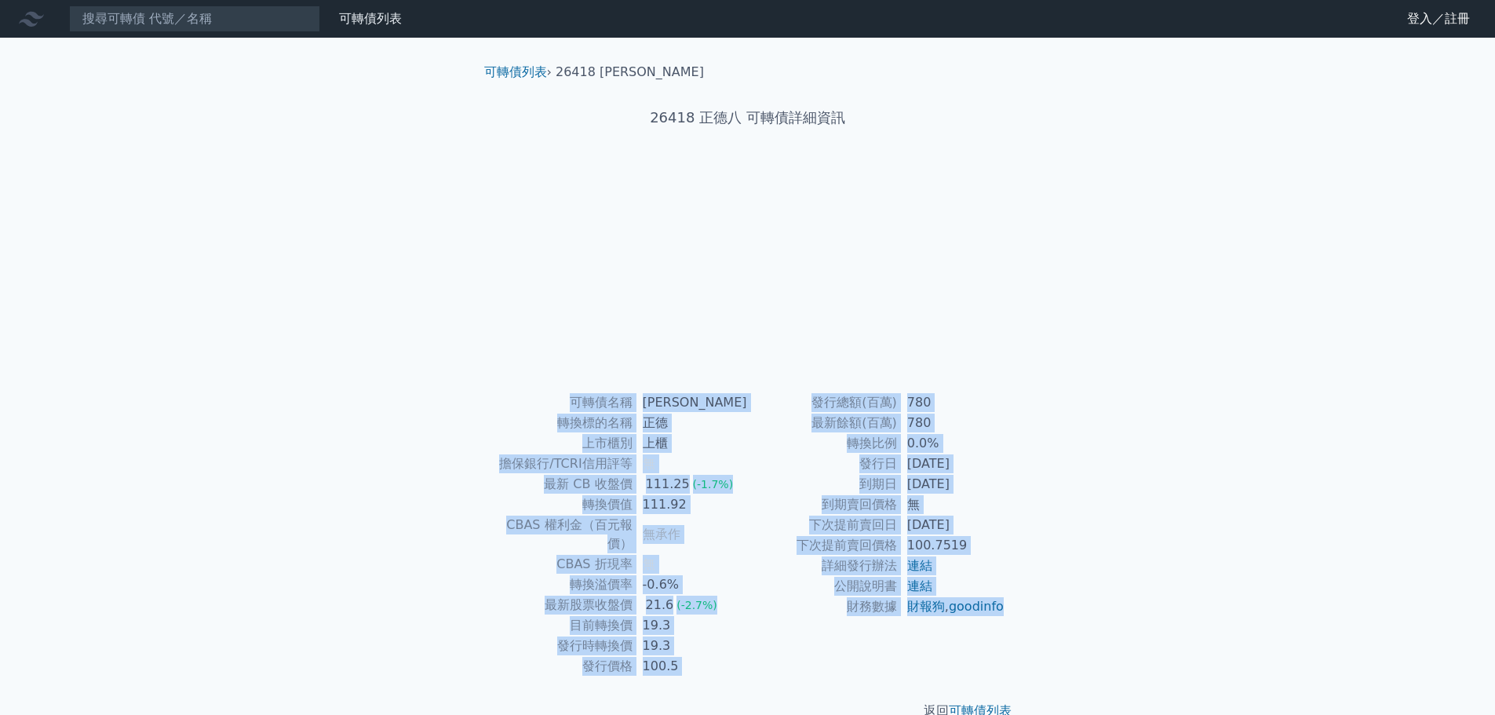
drag, startPoint x: 1003, startPoint y: 625, endPoint x: 581, endPoint y: 396, distance: 480.1
click at [581, 396] on div "可轉債名稱 正德八 轉換標的名稱 正德 上市櫃別 上櫃 擔保銀行/TCRI信用評等 無 最新 CB 收盤價 111.25 (-1.7%) 轉換價值 111.9…" at bounding box center [748, 534] width 553 height 284
copy div "可轉債名稱 正德八 轉換標的名稱 正德 上市櫃別 上櫃 擔保銀行/TCRI信用評等 無 最新 CB 收盤價 111.25 (-1.7%) 轉換價值 111.9…"
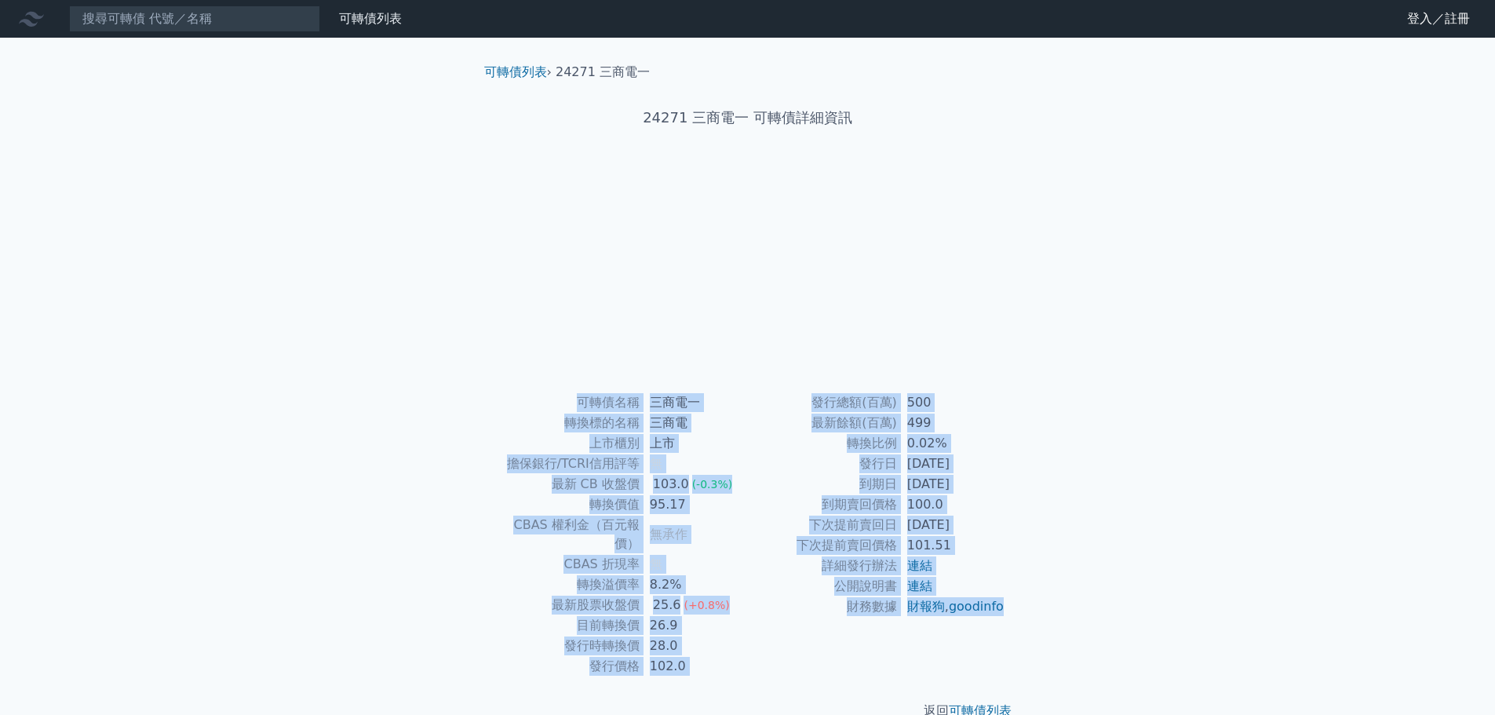
drag, startPoint x: 989, startPoint y: 626, endPoint x: 536, endPoint y: 402, distance: 505.5
click at [536, 402] on div "可轉債名稱 三商電一 轉換標的名稱 三商電 上市櫃別 上市 擔保銀行/TCRI信用評等 無 最新 CB 收盤價 103.0 (-0.3%) 轉換價值 95.1…" at bounding box center [748, 534] width 553 height 284
copy div "lorem ipsu dolors ame cons ad elit/SEDDoeiu t in UT lab 319.6 (-8.4%) etdo 03.5…"
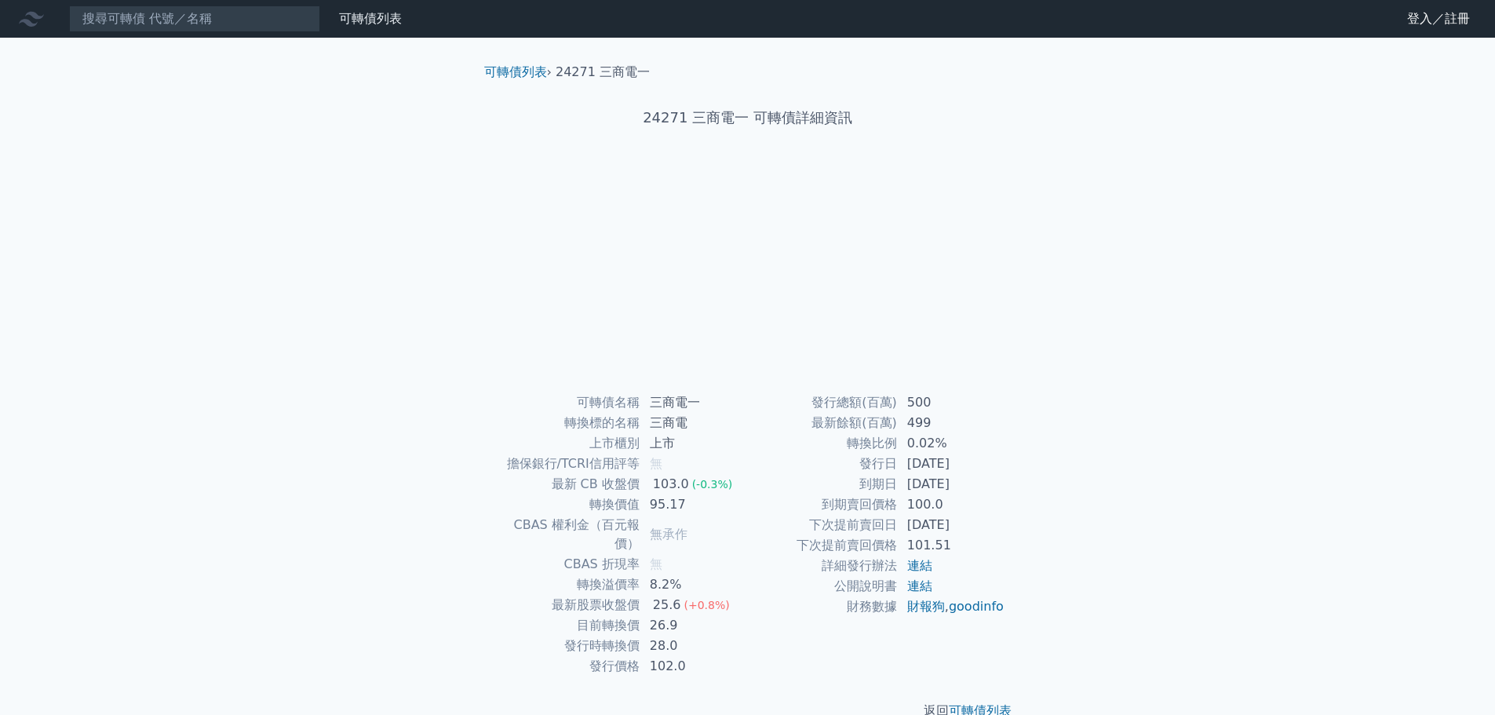
click at [1012, 194] on div at bounding box center [748, 276] width 553 height 220
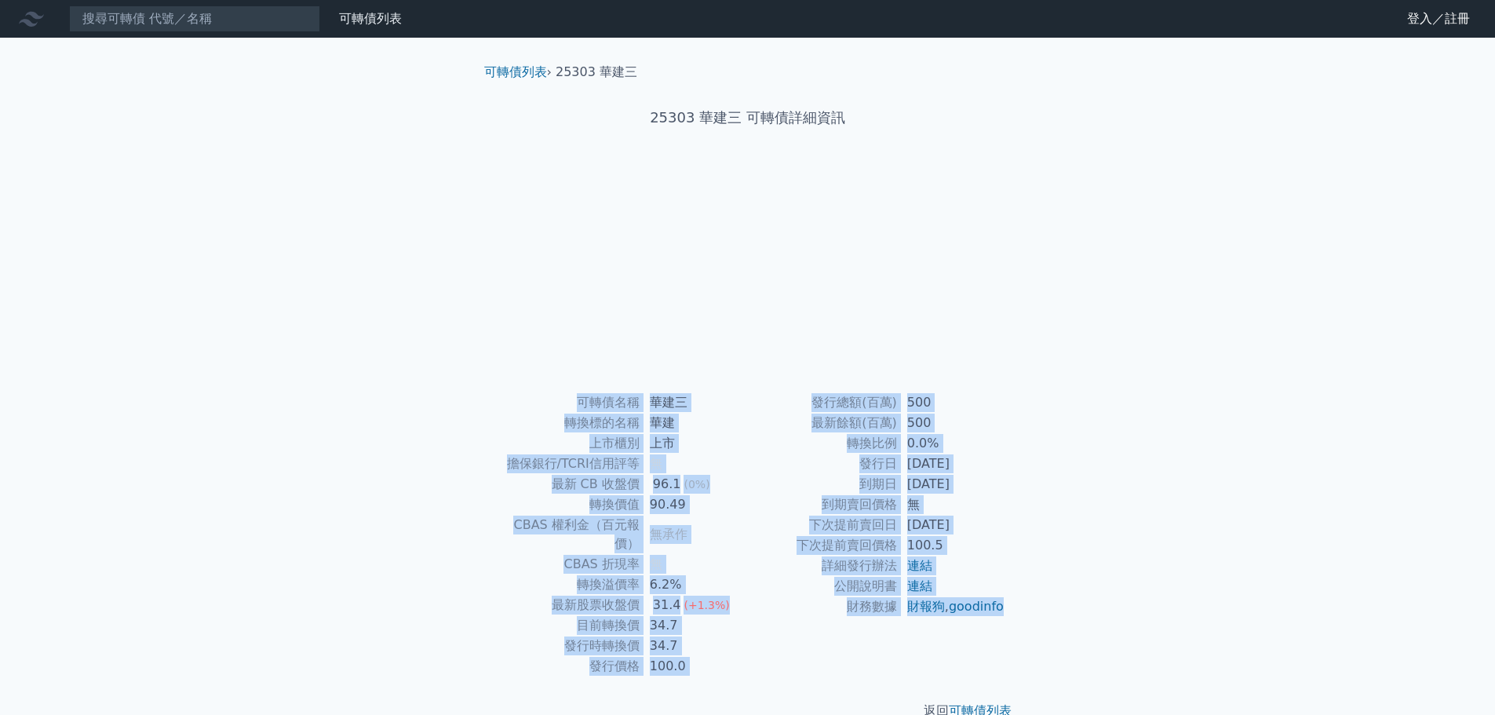
drag, startPoint x: 992, startPoint y: 627, endPoint x: 524, endPoint y: 401, distance: 520.3
click at [524, 401] on div "可轉債名稱 華建三 轉換標的名稱 華建 上市櫃別 上市 擔保銀行/TCRI信用評等 無 最新 CB 收盤價 96.1 (0%) 轉換價值 90.49 CBAS…" at bounding box center [748, 534] width 553 height 284
copy div "lorem ips dolors am cons ad elit/SEDDoeiu t in UT lab 54.0 (9%) etdo 24.40 MAGN…"
drag, startPoint x: 989, startPoint y: 623, endPoint x: 584, endPoint y: 410, distance: 457.8
click at [579, 402] on div "可轉債名稱 華建四 轉換標的名稱 華建 上市櫃別 上市 擔保銀行/TCRI信用評等 無 最新 CB 收盤價 97.9 (-1.2%) 轉換價值 96.62 C…" at bounding box center [748, 534] width 553 height 284
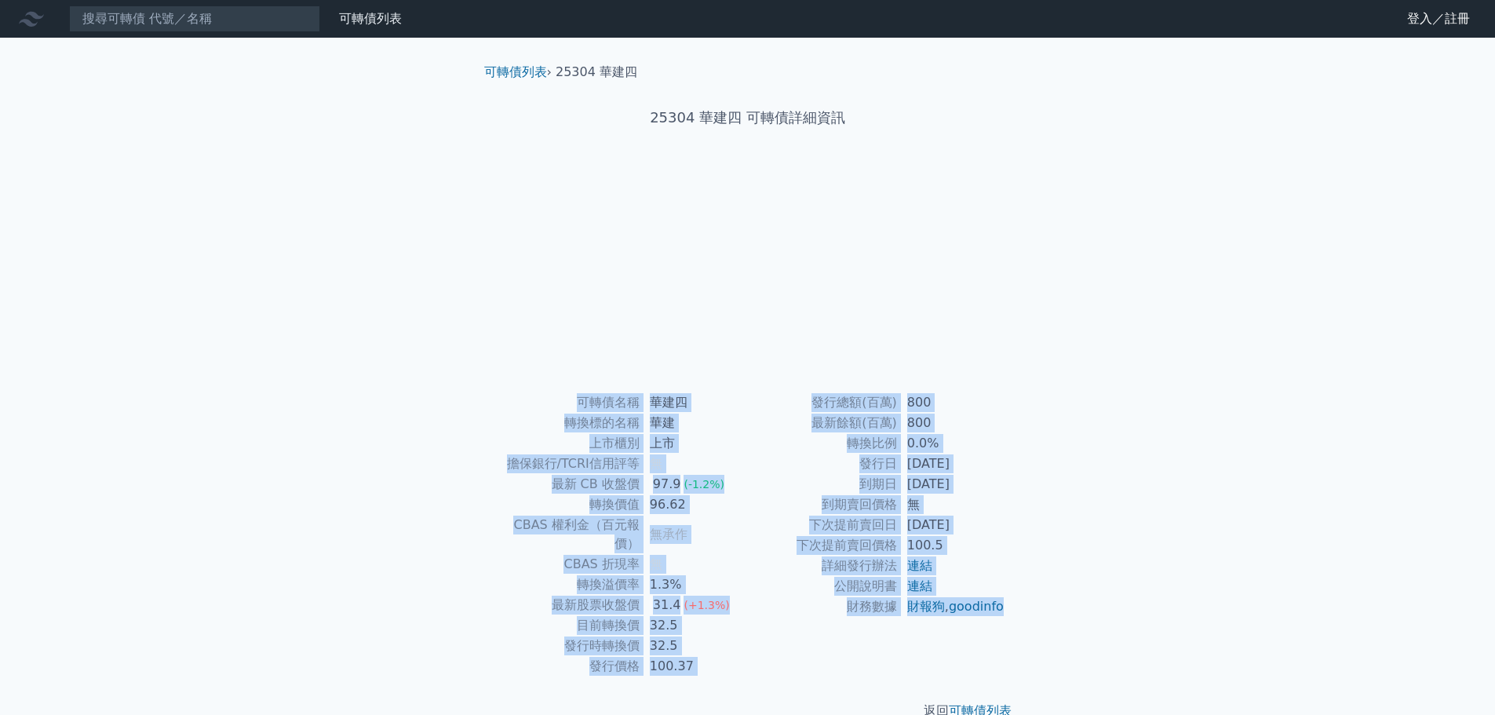
copy div "可轉債名稱 華建四 轉換標的名稱 華建 上市櫃別 上市 擔保銀行/TCRI信用評等 無 最新 CB 收盤價 97.9 (-1.2%) 轉換價值 96.62 C…"
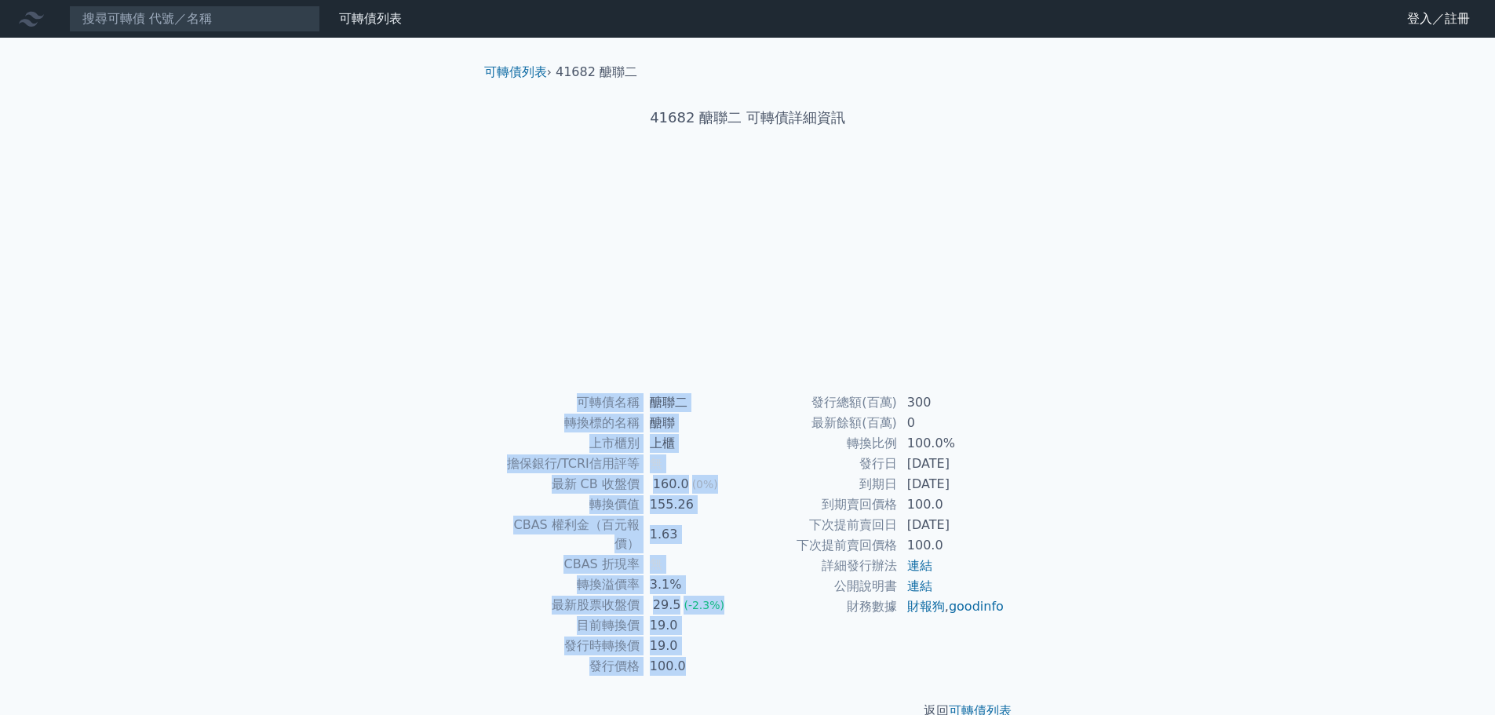
drag, startPoint x: 1021, startPoint y: 626, endPoint x: 578, endPoint y: 408, distance: 493.5
click at [578, 408] on div "可轉債名稱 醣聯二 轉換標的名稱 醣聯 上市櫃別 上櫃 擔保銀行/TCRI信用評等 無 最新 CB 收盤價 160.0 (0%) 轉換價值 155.26 CB…" at bounding box center [748, 534] width 553 height 284
copy div "可轉債名稱 醣聯二 轉換標的名稱 醣聯 上市櫃別 上櫃 擔保銀行/TCRI信用評等 無 最新 CB 收盤價 160.0 (0%) 轉換價值 155.26 CB…"
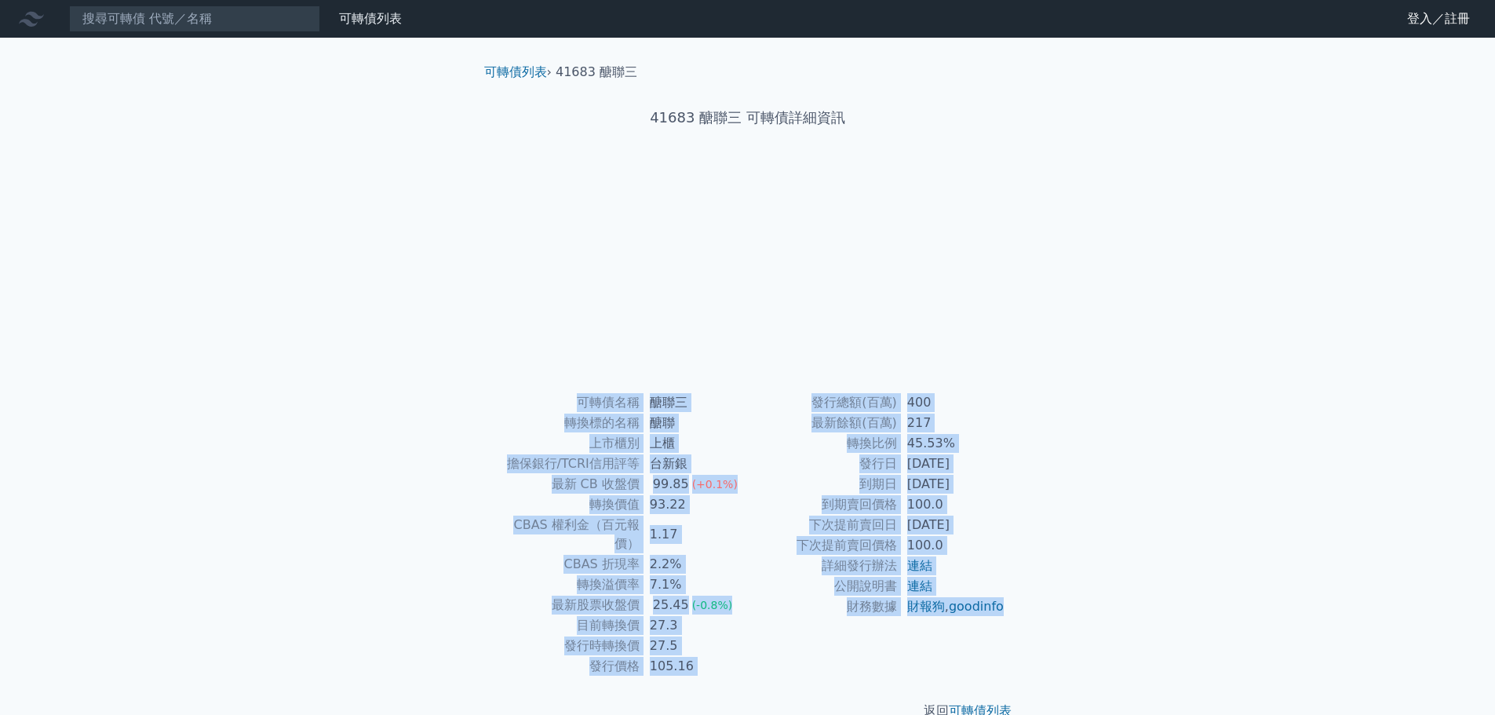
drag, startPoint x: 976, startPoint y: 626, endPoint x: 548, endPoint y: 403, distance: 482.4
click at [548, 403] on div "可轉債名稱 醣聯三 轉換標的名稱 醣聯 上市櫃別 上櫃 擔保銀行/TCRI信用評等 台新銀 最新 CB 收盤價 99.85 (+0.1%) 轉換價值 93.2…" at bounding box center [748, 534] width 553 height 284
copy div "lorem ips dolors am cons ad elit/SEDDoeiu tem in UT lab 35.18 (+3.8%) etdo 88.1…"
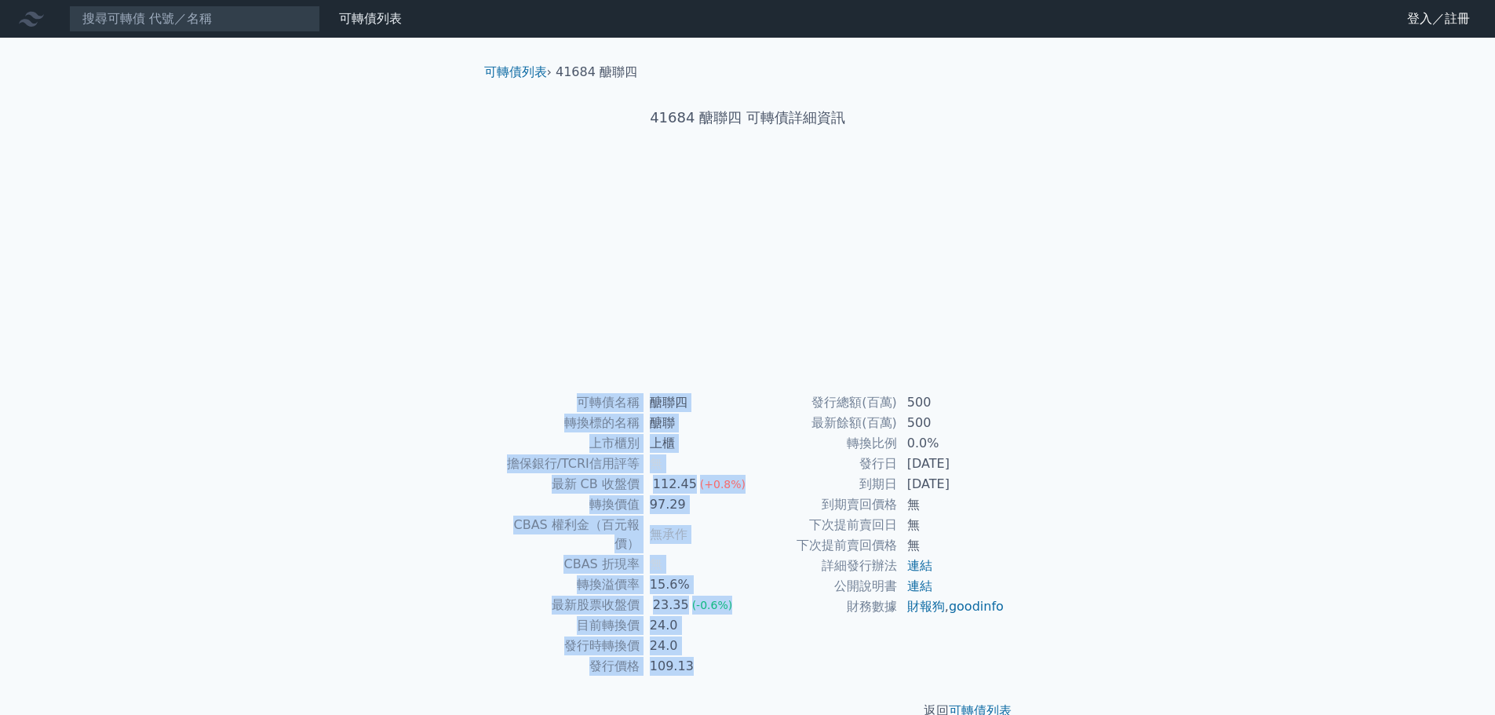
drag, startPoint x: 1023, startPoint y: 629, endPoint x: 563, endPoint y: 407, distance: 510.8
click at [563, 407] on div "可轉債名稱 醣聯四 轉換標的名稱 醣聯 上市櫃別 上櫃 擔保銀行/TCRI信用評等 無 最新 CB 收盤價 112.45 (+0.8%) 轉換價值 97.29…" at bounding box center [748, 534] width 553 height 284
copy div "可轉債名稱 醣聯四 轉換標的名稱 醣聯 上市櫃別 上櫃 擔保銀行/TCRI信用評等 無 最新 CB 收盤價 112.45 (+0.8%) 轉換價值 97.29…"
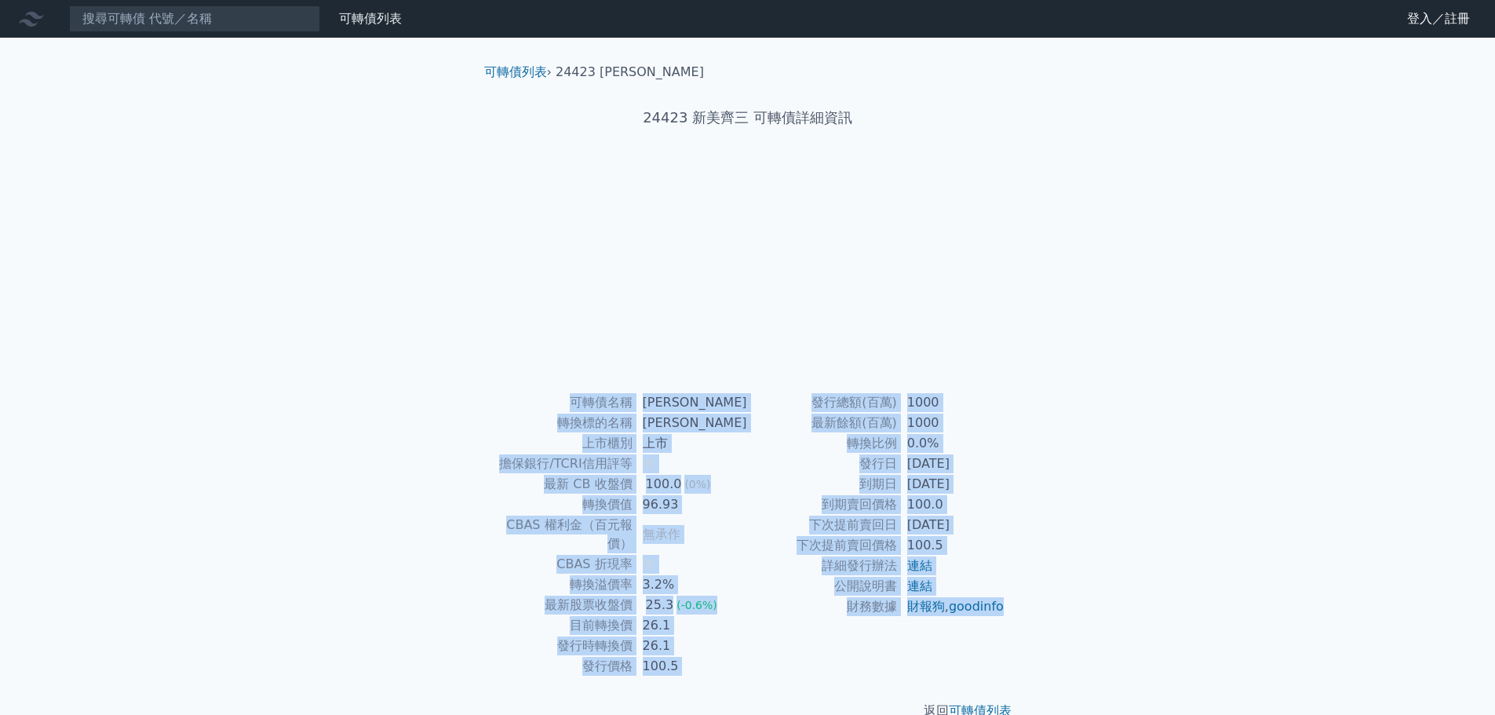
drag, startPoint x: 980, startPoint y: 626, endPoint x: 540, endPoint y: 412, distance: 489.4
click at [540, 412] on div "可轉債名稱 新美齊三 轉換標的名稱 新美齊 上市櫃別 上市 擔保銀行/TCRI信用評等 無 最新 CB 收盤價 100.0 (0%) 轉換價值 96.93 C…" at bounding box center [748, 534] width 553 height 284
copy div "可轉債名稱 新美齊三 轉換標的名稱 新美齊 上市櫃別 上市 擔保銀行/TCRI信用評等 無 最新 CB 收盤價 100.0 (0%) 轉換價值 96.93 C…"
drag, startPoint x: 992, startPoint y: 620, endPoint x: 580, endPoint y: 400, distance: 467.0
click at [580, 400] on div "可轉債名稱 新美齊四 轉換標的名稱 新美齊 上市櫃別 上市 擔保銀行/TCRI信用評等 無 最新 CB 收盤價 99.5 (0%) 轉換價值 95.83 CB…" at bounding box center [748, 534] width 553 height 284
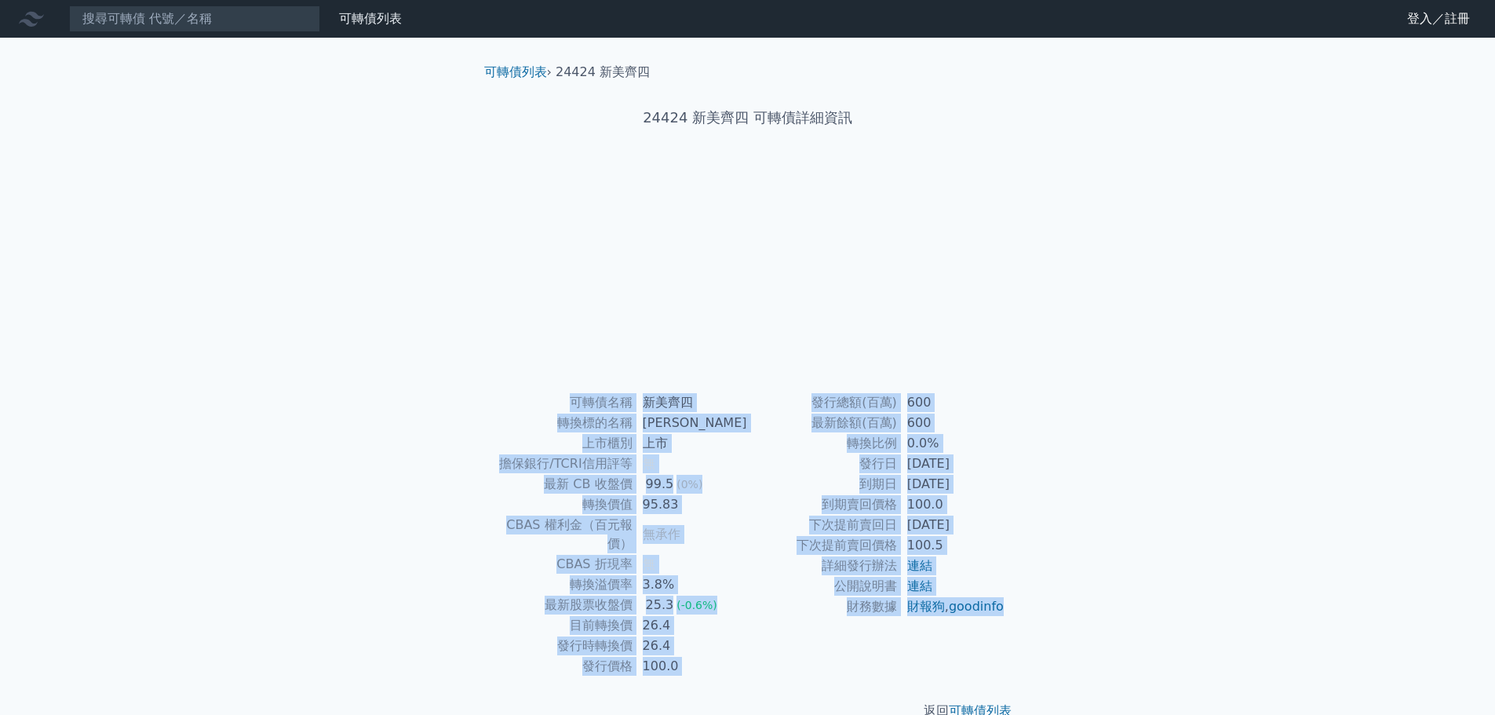
copy div "可轉債名稱 新美齊四 轉換標的名稱 新美齊 上市櫃別 上市 擔保銀行/TCRI信用評等 無 最新 CB 收盤價 99.5 (0%) 轉換價值 95.83 CB…"
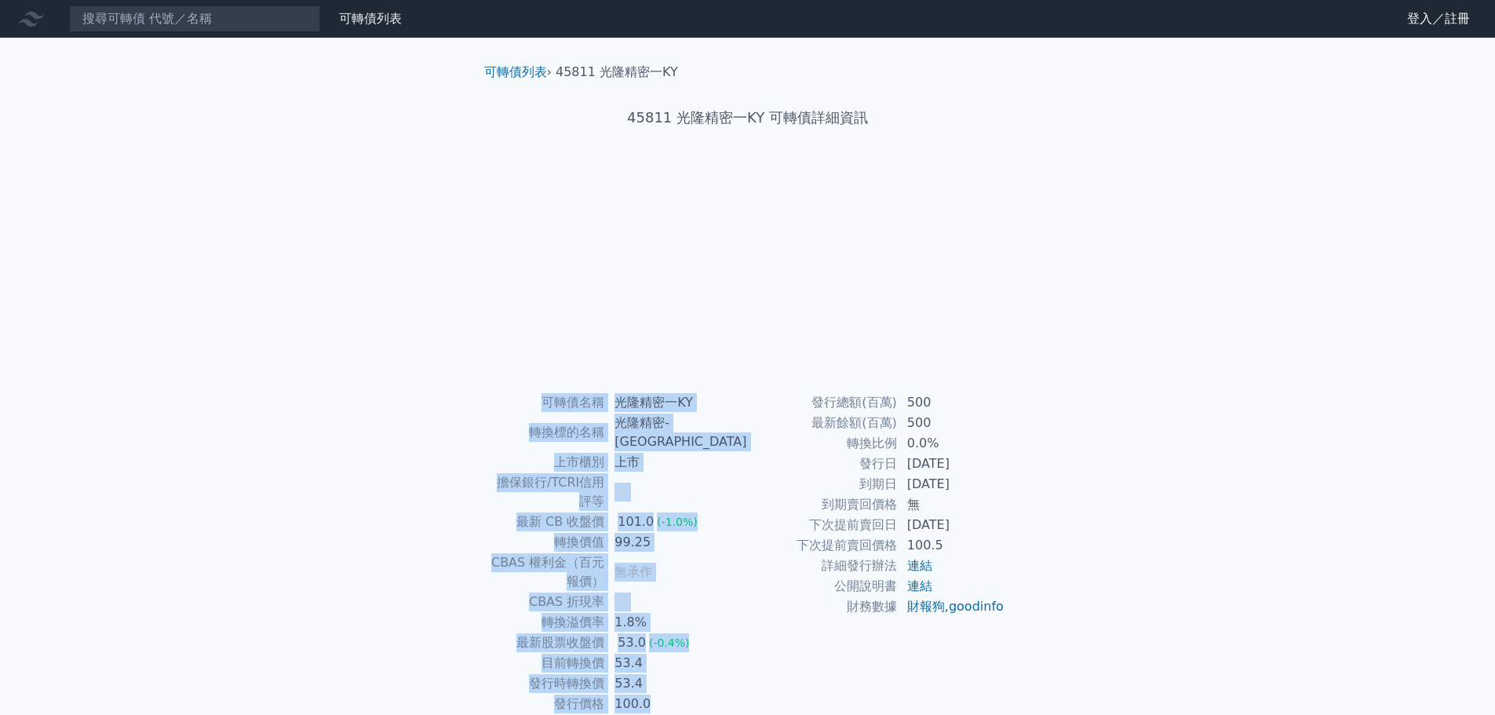
drag, startPoint x: 1008, startPoint y: 628, endPoint x: 549, endPoint y: 411, distance: 507.0
click at [549, 411] on div "可轉債名稱 光隆精密一KY 轉換標的名稱 光隆精密-KY 上市櫃別 上市 擔保銀行/TCRI信用評等 無 最新 CB 收盤價 101.0 (-1.0%) 轉換…" at bounding box center [748, 553] width 553 height 322
copy div "可轉債名稱 光隆精密一KY 轉換標的名稱 光隆精密-KY 上市櫃別 上市 擔保銀行/TCRI信用評等 無 最新 CB 收盤價 101.0 (-1.0%) 轉換…"
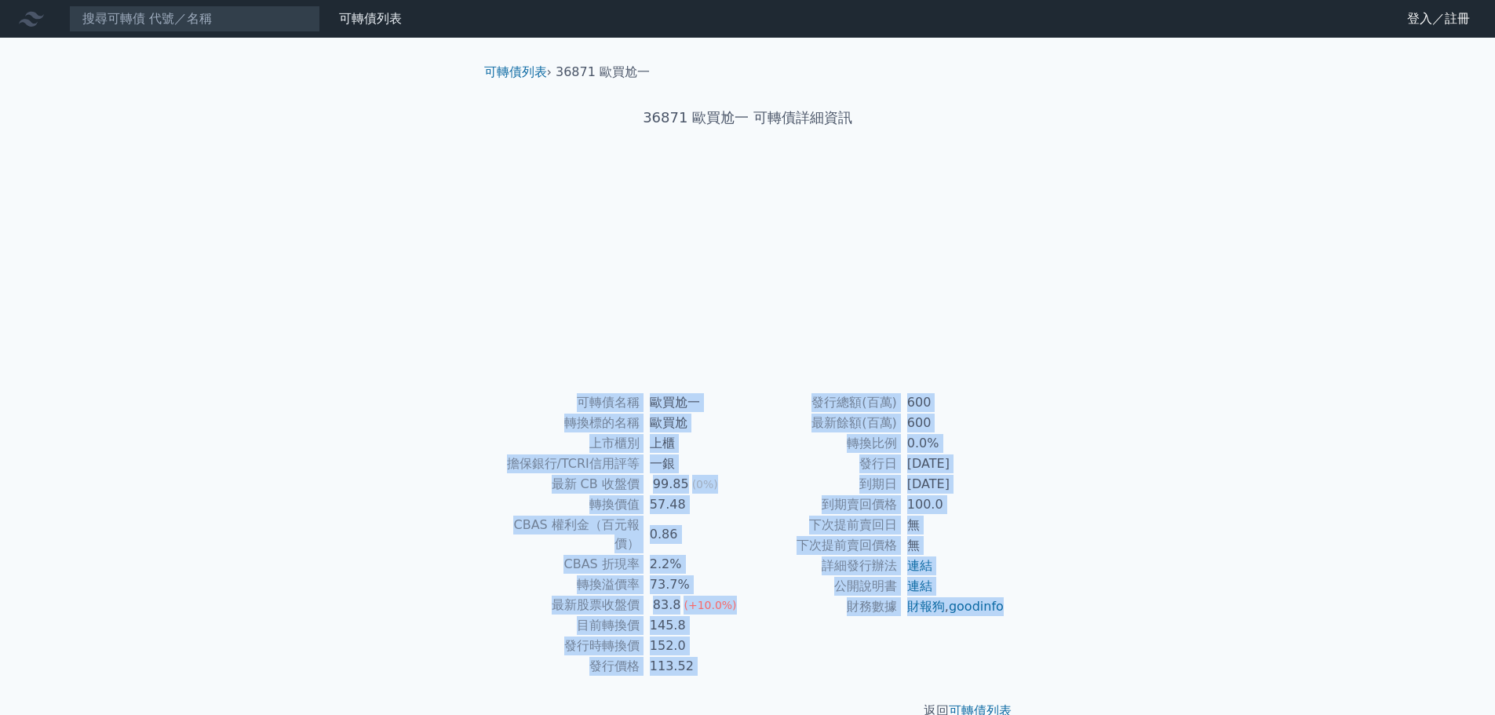
drag, startPoint x: 991, startPoint y: 630, endPoint x: 582, endPoint y: 404, distance: 467.3
click at [582, 404] on div "可轉債名稱 歐買尬一 轉換標的名稱 歐買尬 上市櫃別 上櫃 擔保銀行/TCRI信用評等 一銀 最新 CB 收盤價 99.85 (0%) 轉換價值 57.48 …" at bounding box center [748, 534] width 553 height 284
copy div "可轉債名稱 歐買尬一 轉換標的名稱 歐買尬 上市櫃別 上櫃 擔保銀行/TCRI信用評等 一銀 最新 CB 收盤價 99.85 (0%) 轉換價值 57.48 …"
drag, startPoint x: 998, startPoint y: 632, endPoint x: 554, endPoint y: 397, distance: 502.4
click at [554, 397] on div "可轉債名稱 歐買尬二 轉換標的名稱 歐買尬 上市櫃別 上櫃 擔保銀行/TCRI信用評等 無 最新 CB 收盤價 105.6 (-1.3%) 轉換價值 99.4…" at bounding box center [748, 534] width 553 height 284
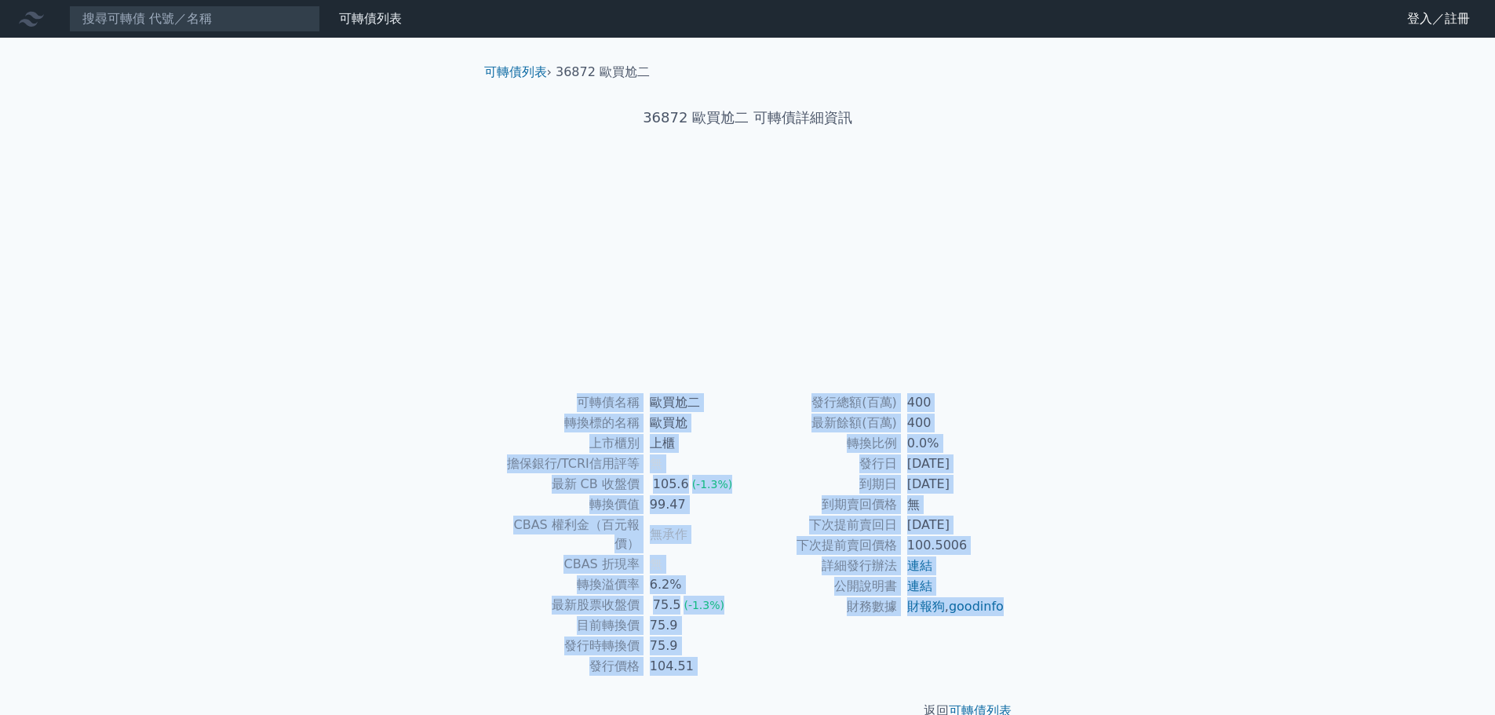
copy div "lorem ipsu dolors ame cons ad elit/SEDDoeiu t in UT lab 651.8 (-2.4%) etdo 52.1…"
click at [1003, 617] on td "財報狗 , goodinfo" at bounding box center [952, 607] width 108 height 20
drag, startPoint x: 983, startPoint y: 626, endPoint x: 578, endPoint y: 395, distance: 465.5
click at [578, 395] on div "可轉債名稱 歐買尬二 轉換標的名稱 歐買尬 上市櫃別 上櫃 擔保銀行/TCRI信用評等 無 最新 CB 收盤價 105.6 (-1.3%) 轉換價值 99.4…" at bounding box center [748, 534] width 553 height 284
copy div "lorem ipsu dolors ame cons ad elit/SEDDoeiu t in UT lab 651.8 (-2.4%) etdo 52.1…"
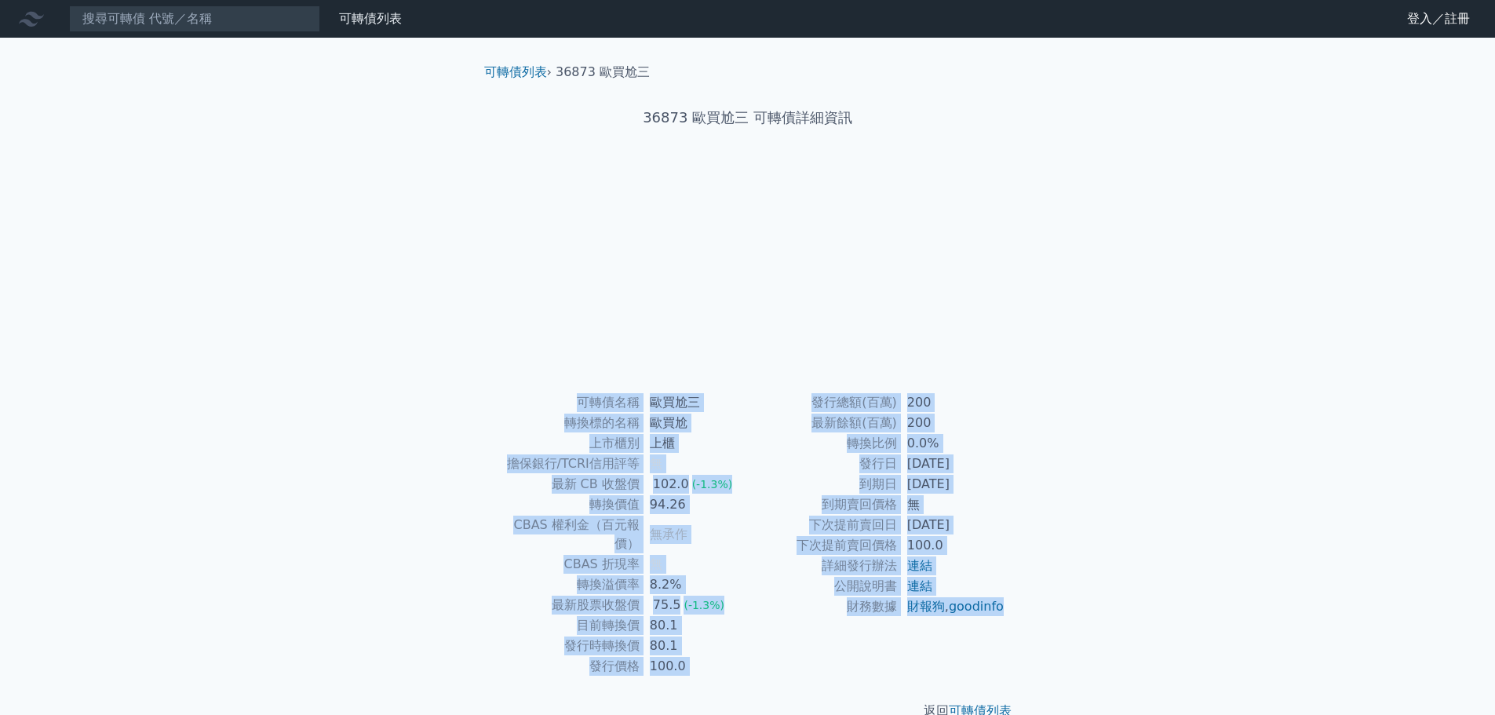
drag, startPoint x: 987, startPoint y: 622, endPoint x: 548, endPoint y: 396, distance: 494.6
click at [548, 396] on div "可轉債名稱 歐買尬三 轉換標的名稱 歐買尬 上市櫃別 上櫃 擔保銀行/TCRI信用評等 無 最新 CB 收盤價 102.0 (-1.3%) 轉換價值 94.2…" at bounding box center [748, 534] width 553 height 284
copy div "可轉債名稱 歐買尬三 轉換標的名稱 歐買尬 上市櫃別 上櫃 擔保銀行/TCRI信用評等 無 最新 CB 收盤價 102.0 (-1.3%) 轉換價值 94.2…"
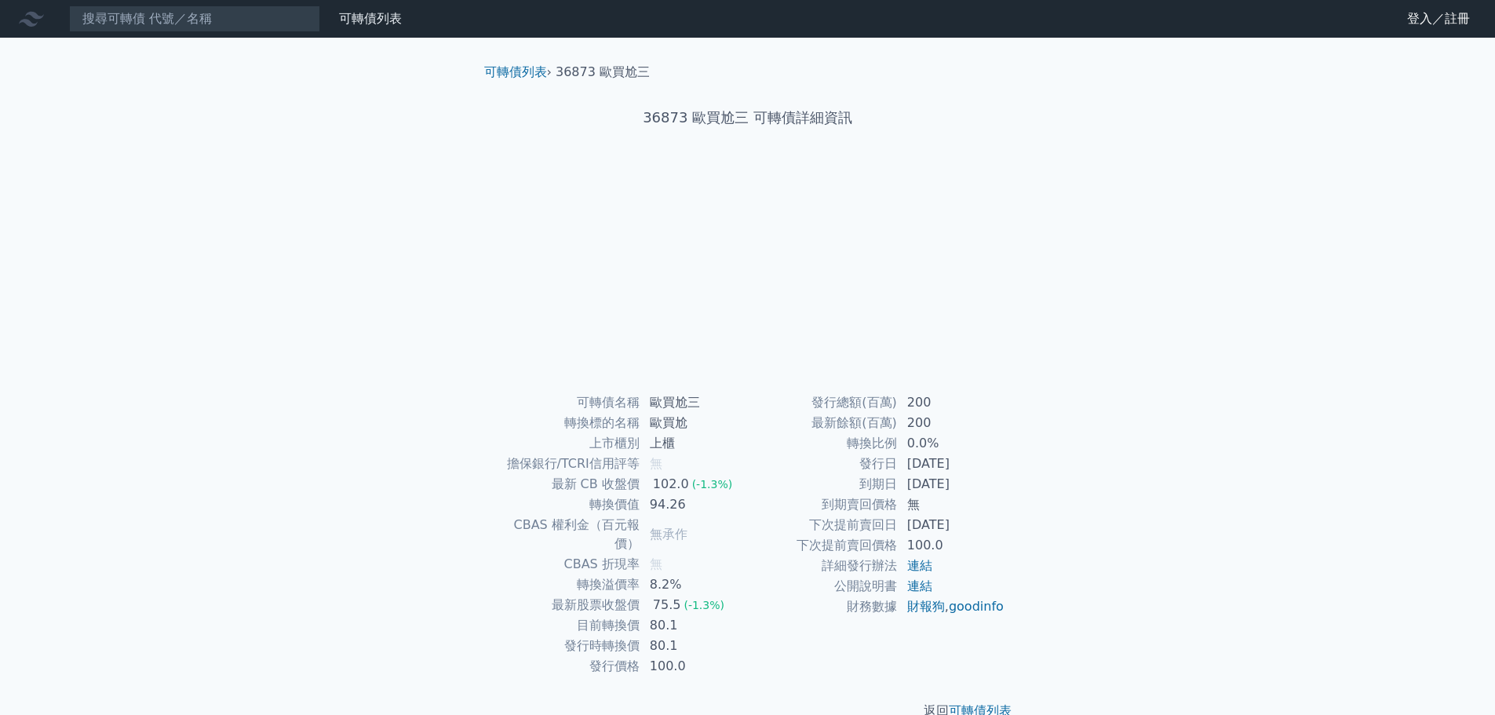
drag, startPoint x: 946, startPoint y: 206, endPoint x: 1161, endPoint y: 182, distance: 216.3
click at [946, 205] on div at bounding box center [748, 276] width 502 height 220
click at [1007, 207] on div at bounding box center [748, 276] width 553 height 220
drag, startPoint x: 1035, startPoint y: 144, endPoint x: 1173, endPoint y: 79, distance: 152.0
click at [1036, 142] on div "可轉債列表 › 36873 歐買尬三 36873 歐買尬三 可轉債詳細資訊 可轉債名稱 歐買尬三 轉換標的名稱 歐買尬 上市櫃別 上櫃 擔保銀行/TCRI信用…" at bounding box center [748, 392] width 603 height 708
